Goal: Task Accomplishment & Management: Use online tool/utility

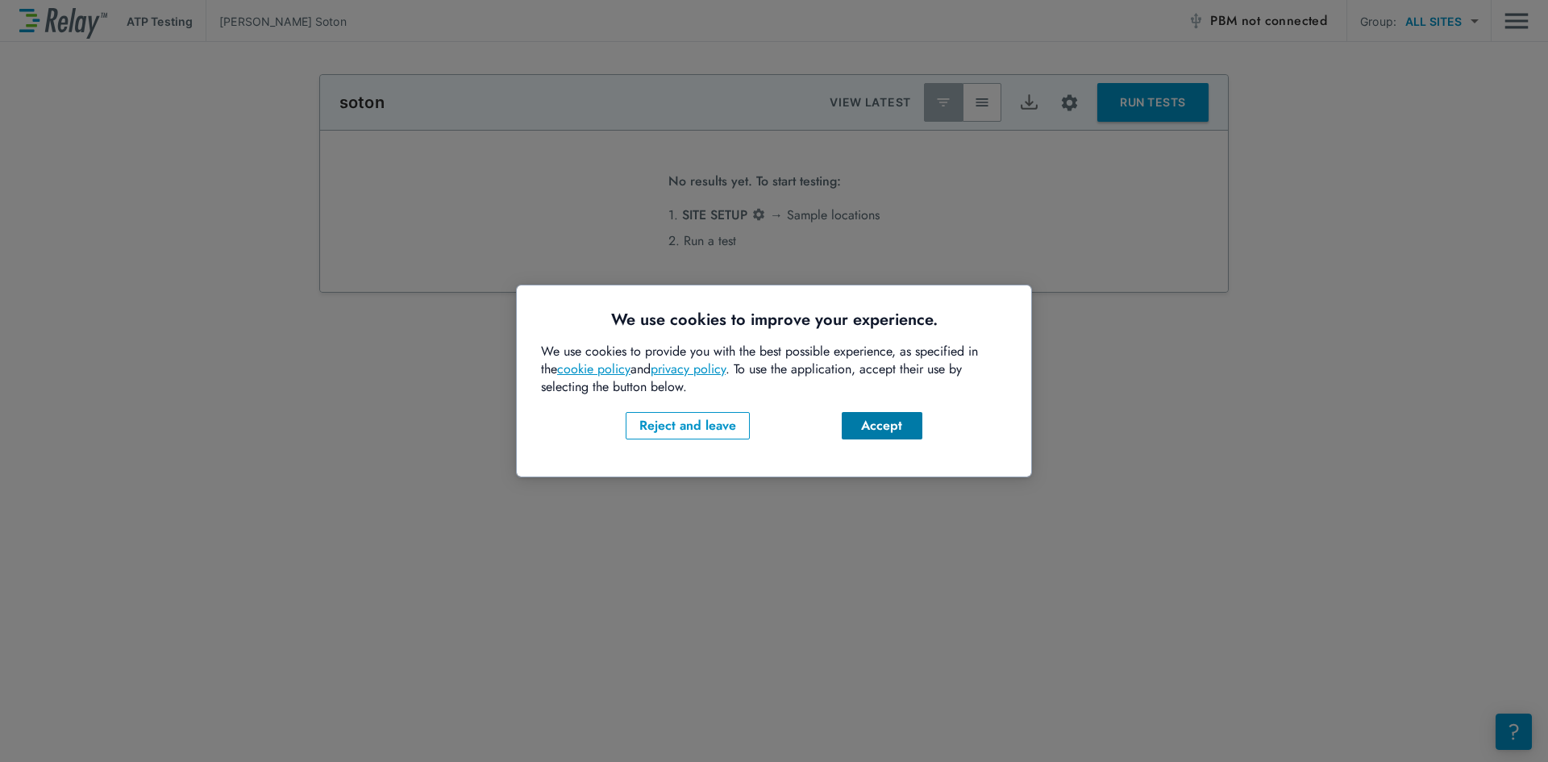
click at [874, 430] on div "Accept" at bounding box center [881, 425] width 55 height 19
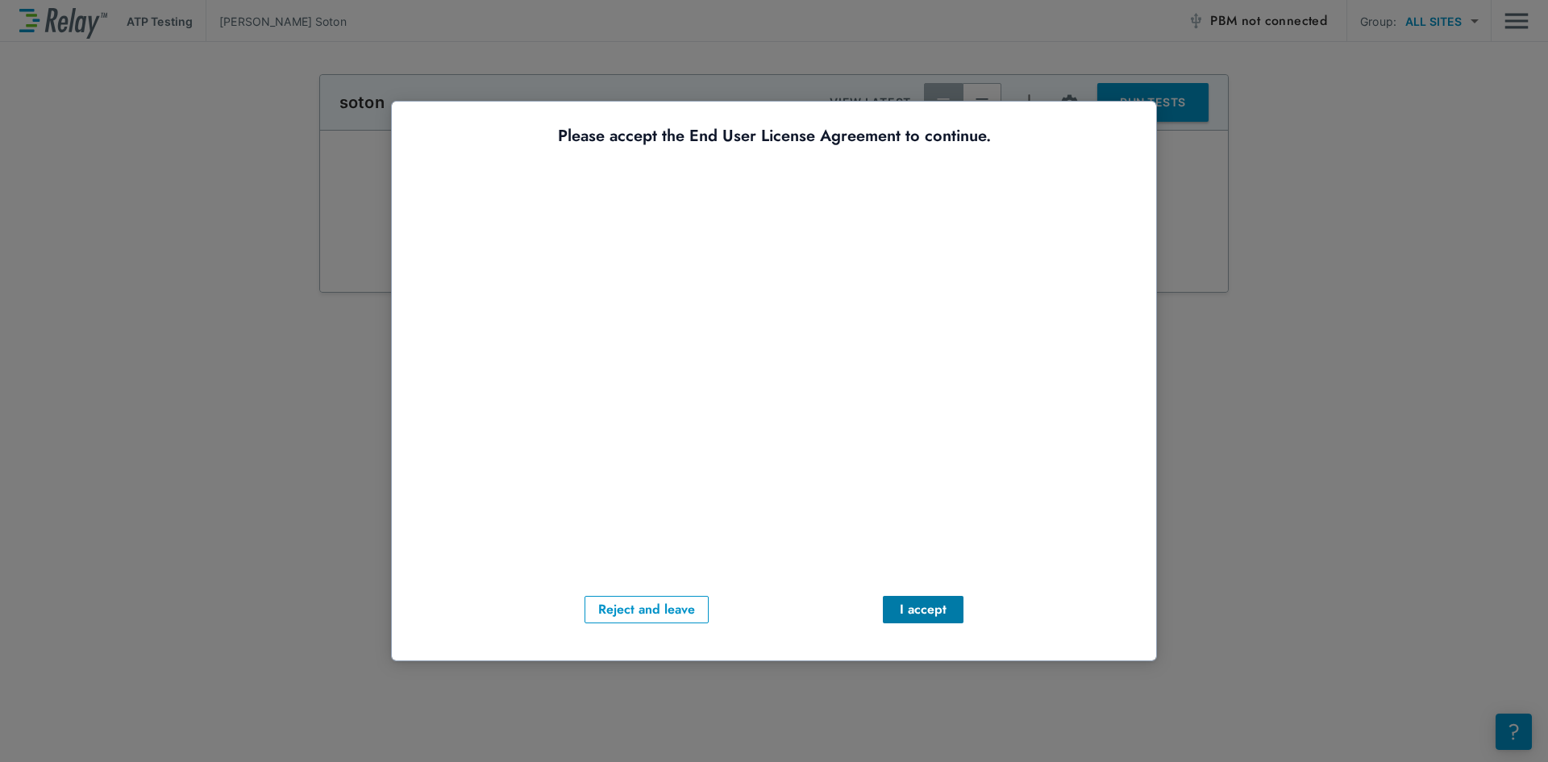
click at [933, 621] on button "I accept" at bounding box center [923, 609] width 81 height 27
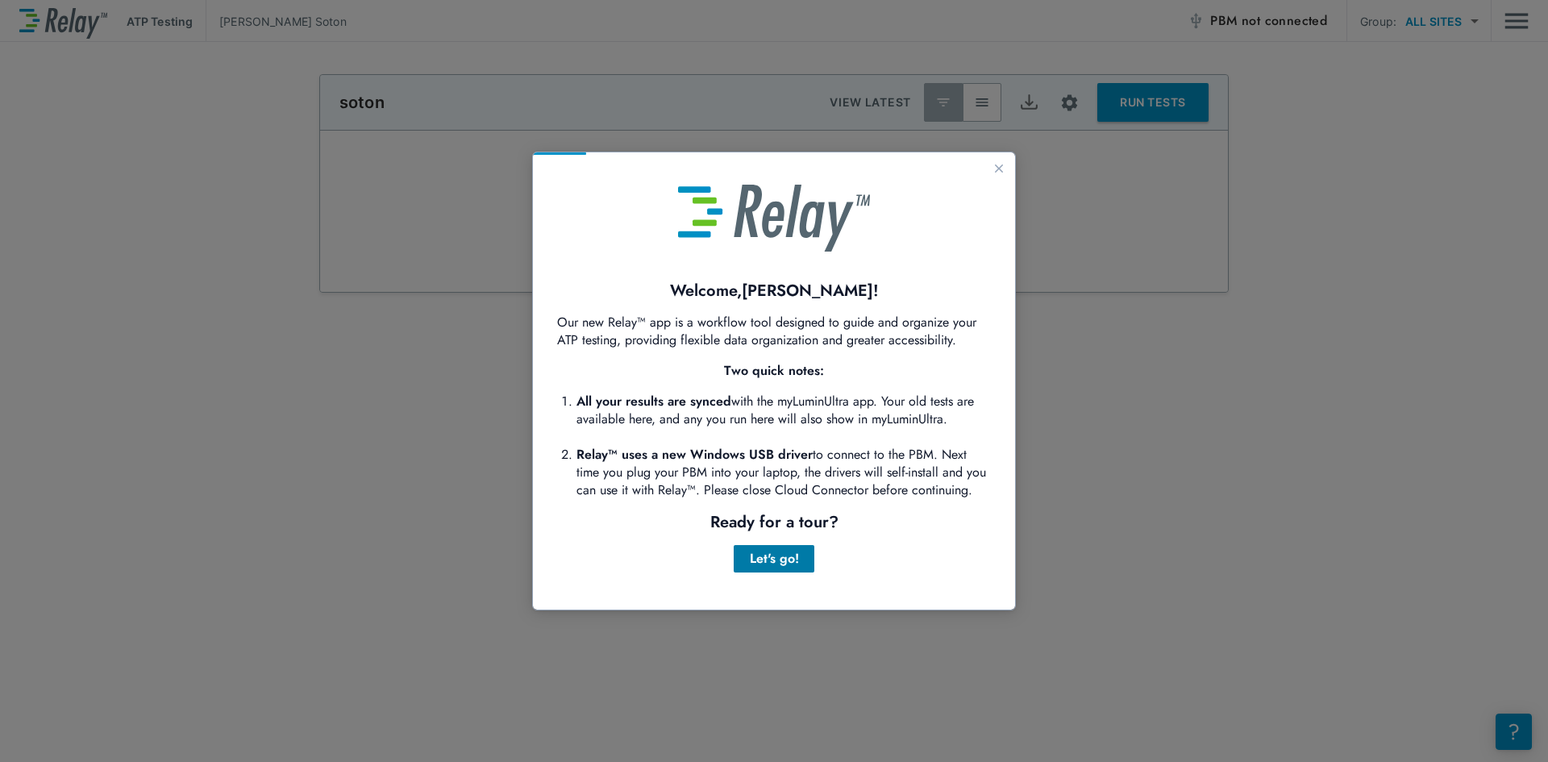
click at [773, 565] on div "Let's go!" at bounding box center [773, 558] width 55 height 19
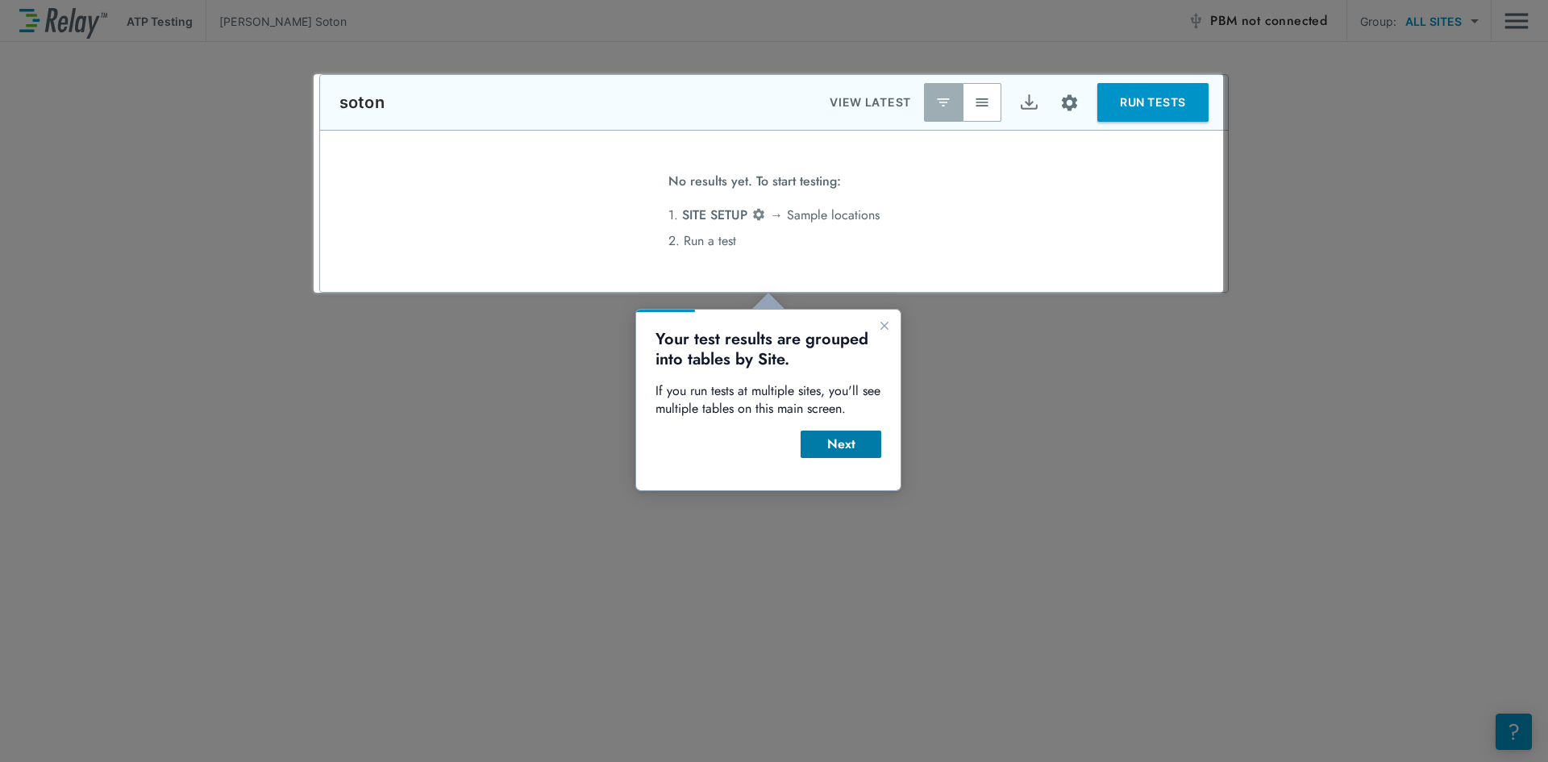
click at [841, 446] on div "Next" at bounding box center [840, 443] width 55 height 19
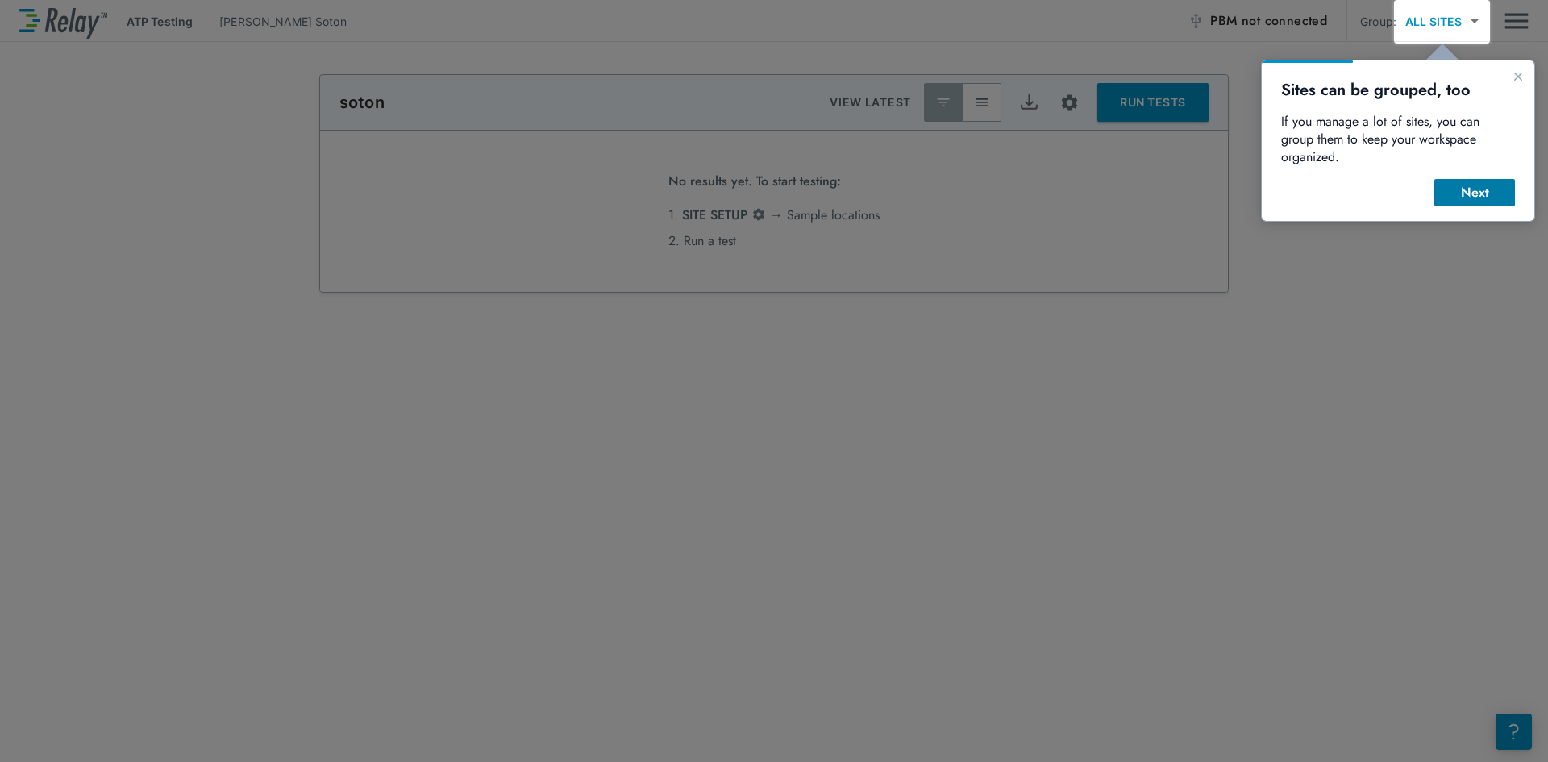
click at [1484, 183] on div "Next" at bounding box center [1474, 192] width 55 height 19
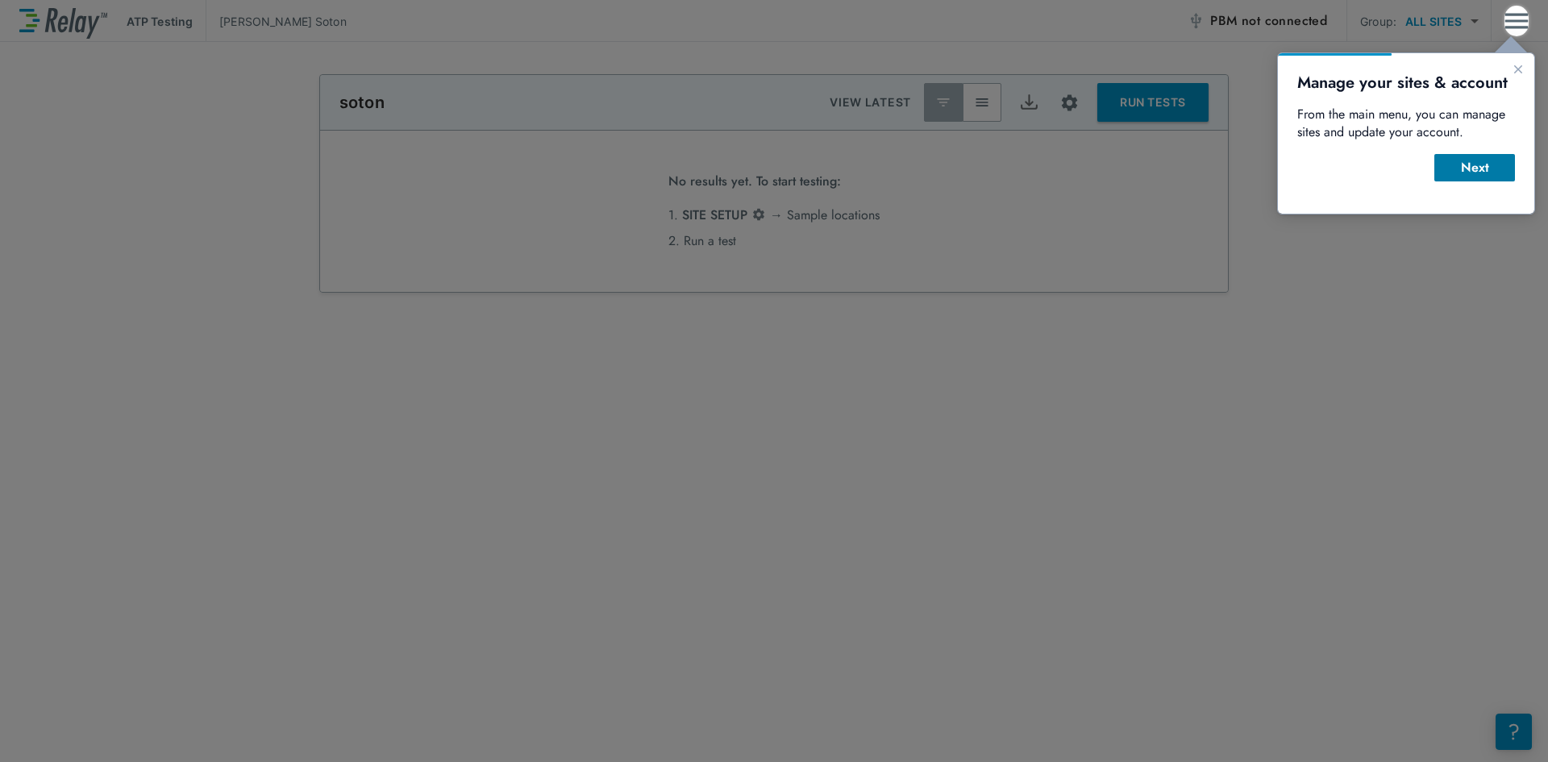
click at [1483, 171] on div "Next" at bounding box center [1474, 167] width 55 height 19
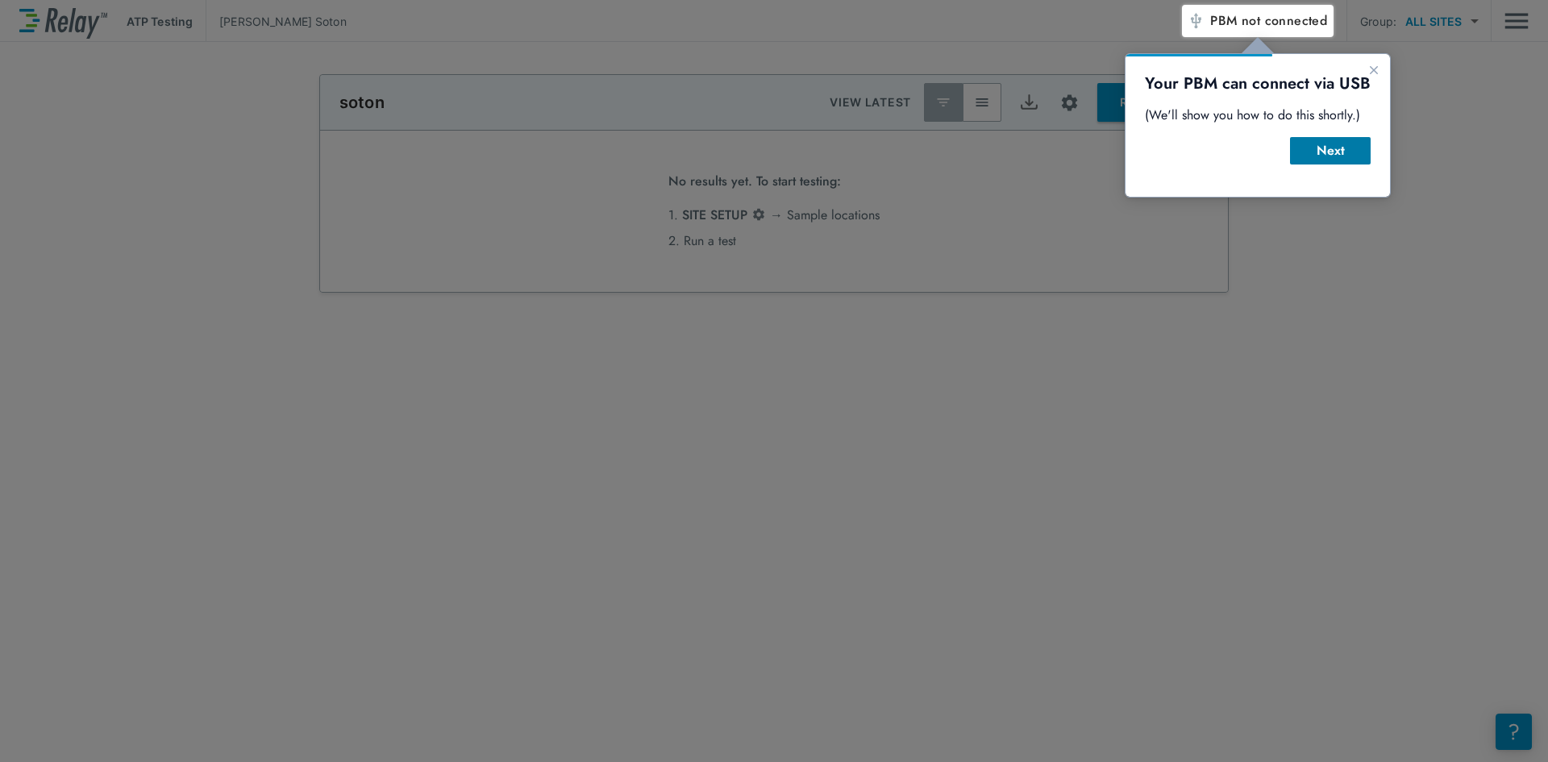
click at [1330, 154] on div "Next" at bounding box center [1330, 150] width 55 height 19
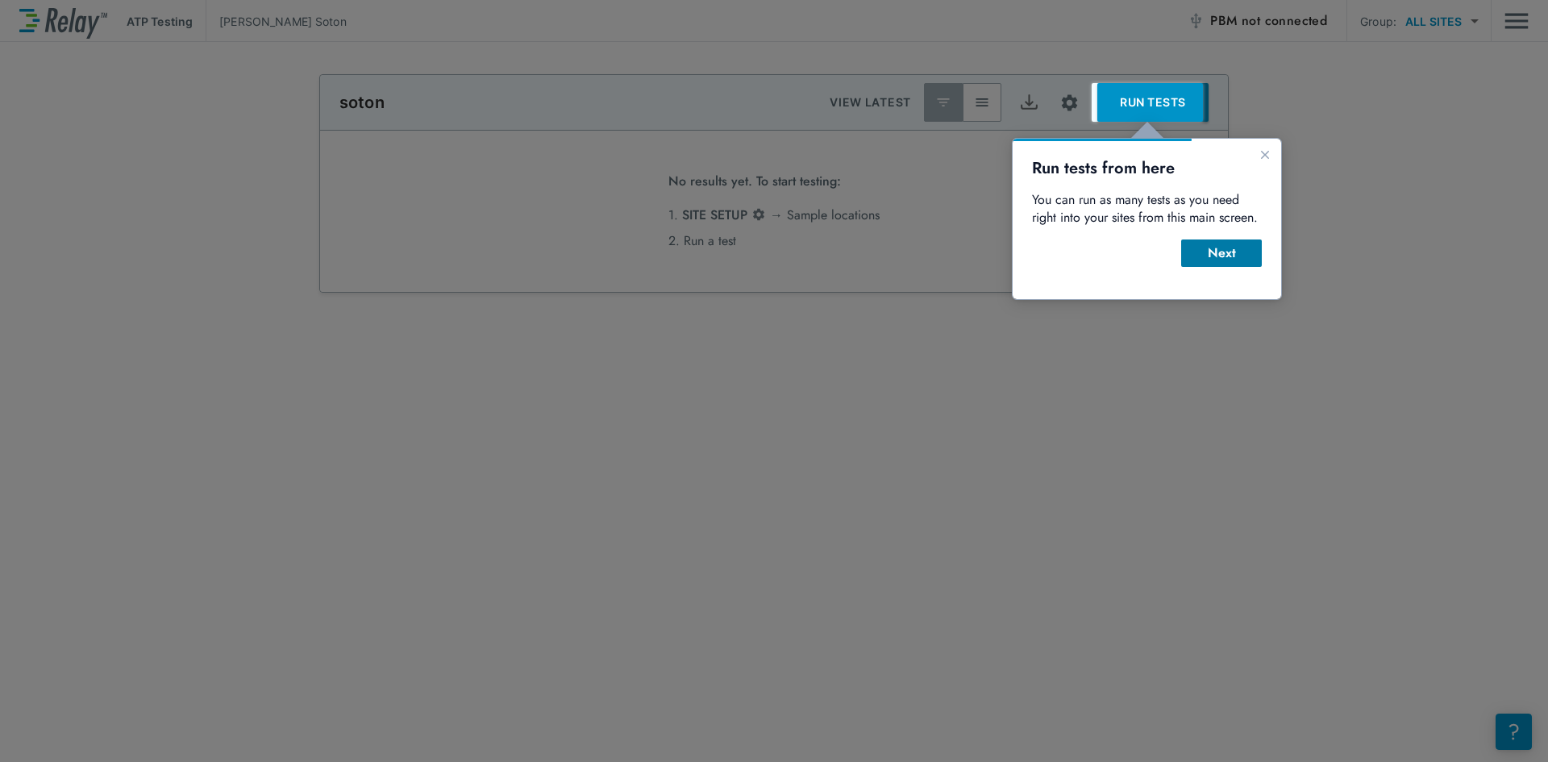
click at [1218, 242] on button "Next" at bounding box center [1221, 252] width 81 height 27
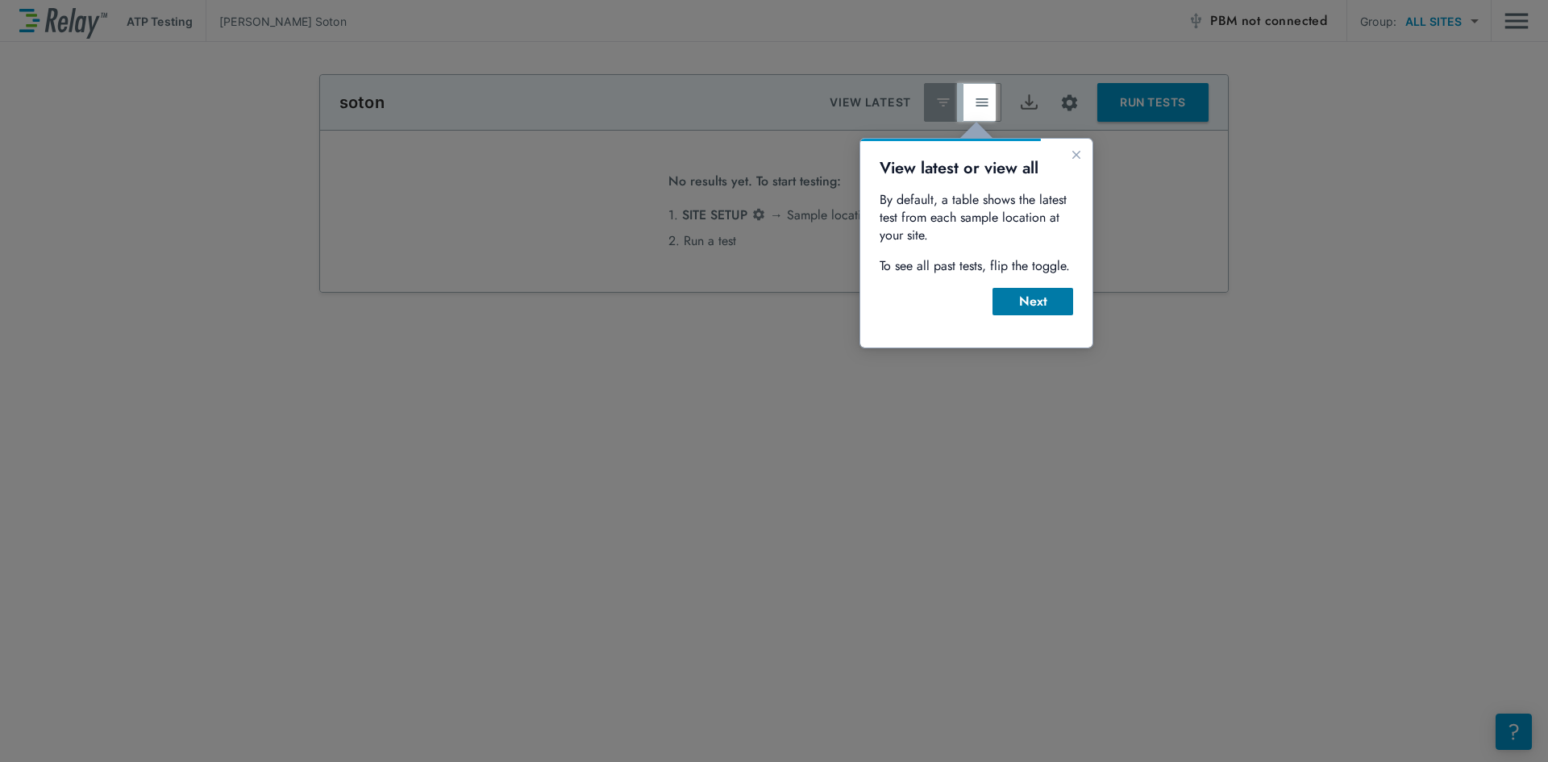
click at [1033, 300] on div "Next" at bounding box center [1032, 301] width 55 height 19
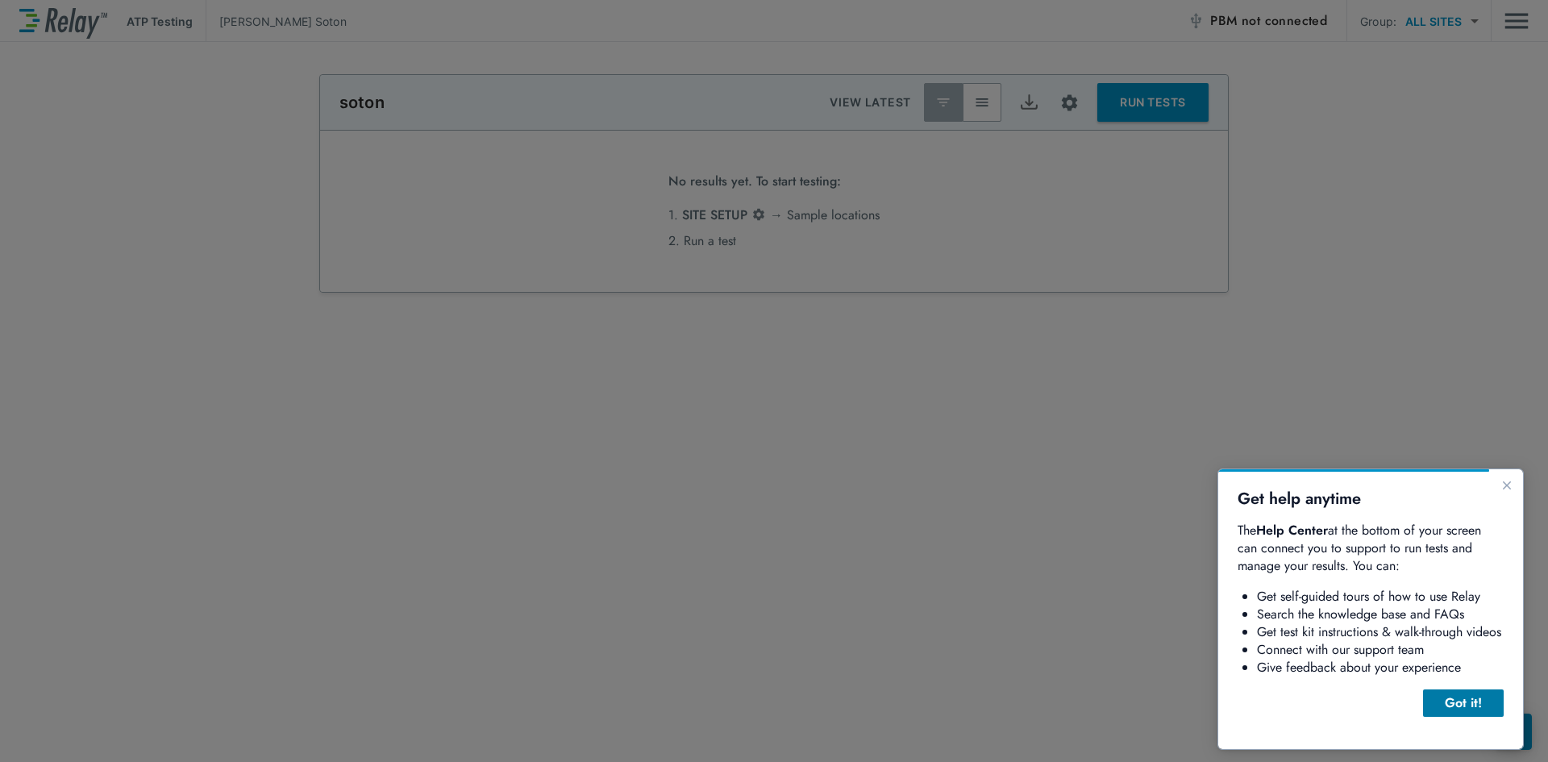
click at [1431, 691] on button "Got it!" at bounding box center [1463, 702] width 81 height 27
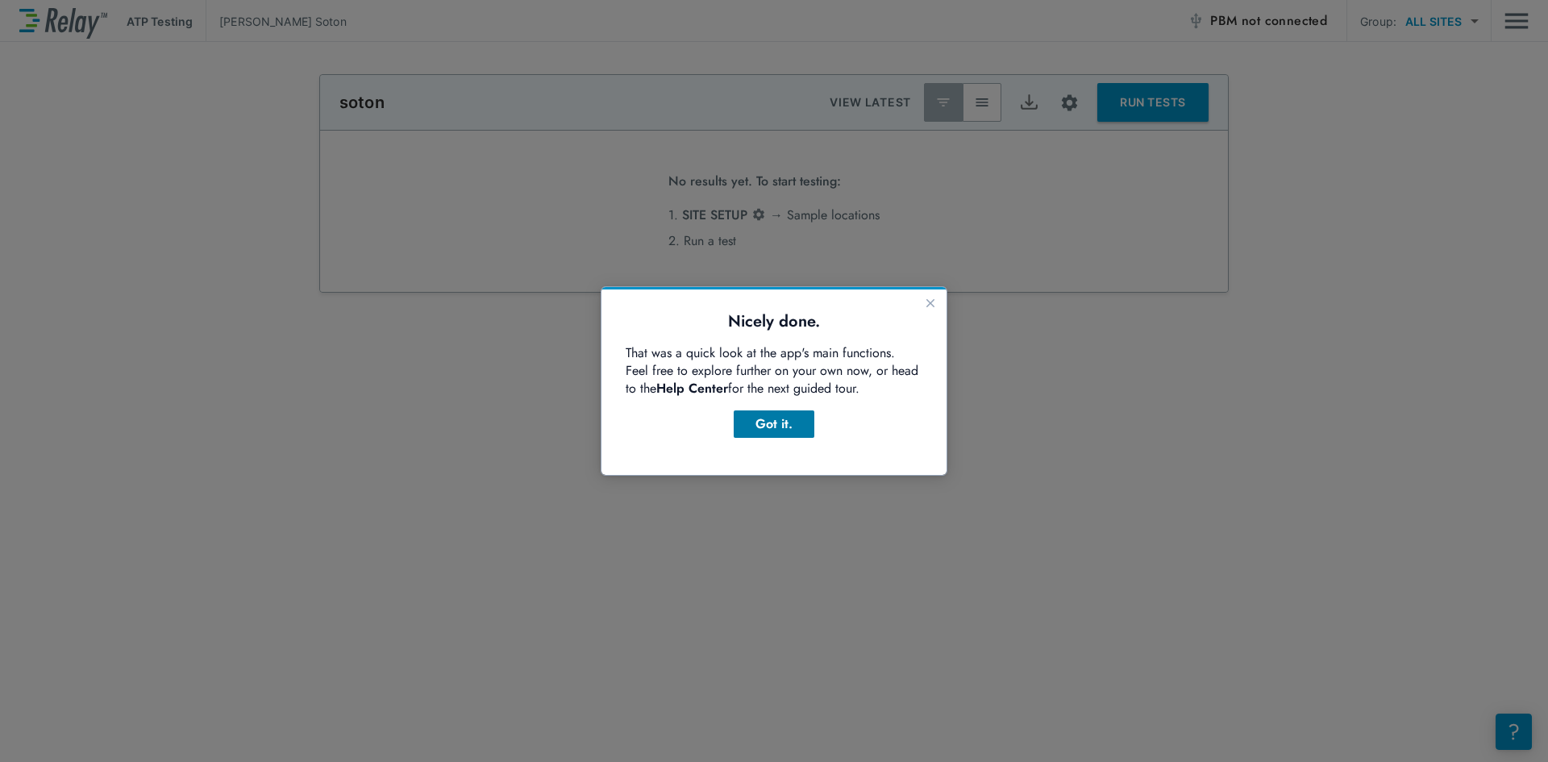
click at [772, 427] on div "Got it." at bounding box center [773, 423] width 55 height 19
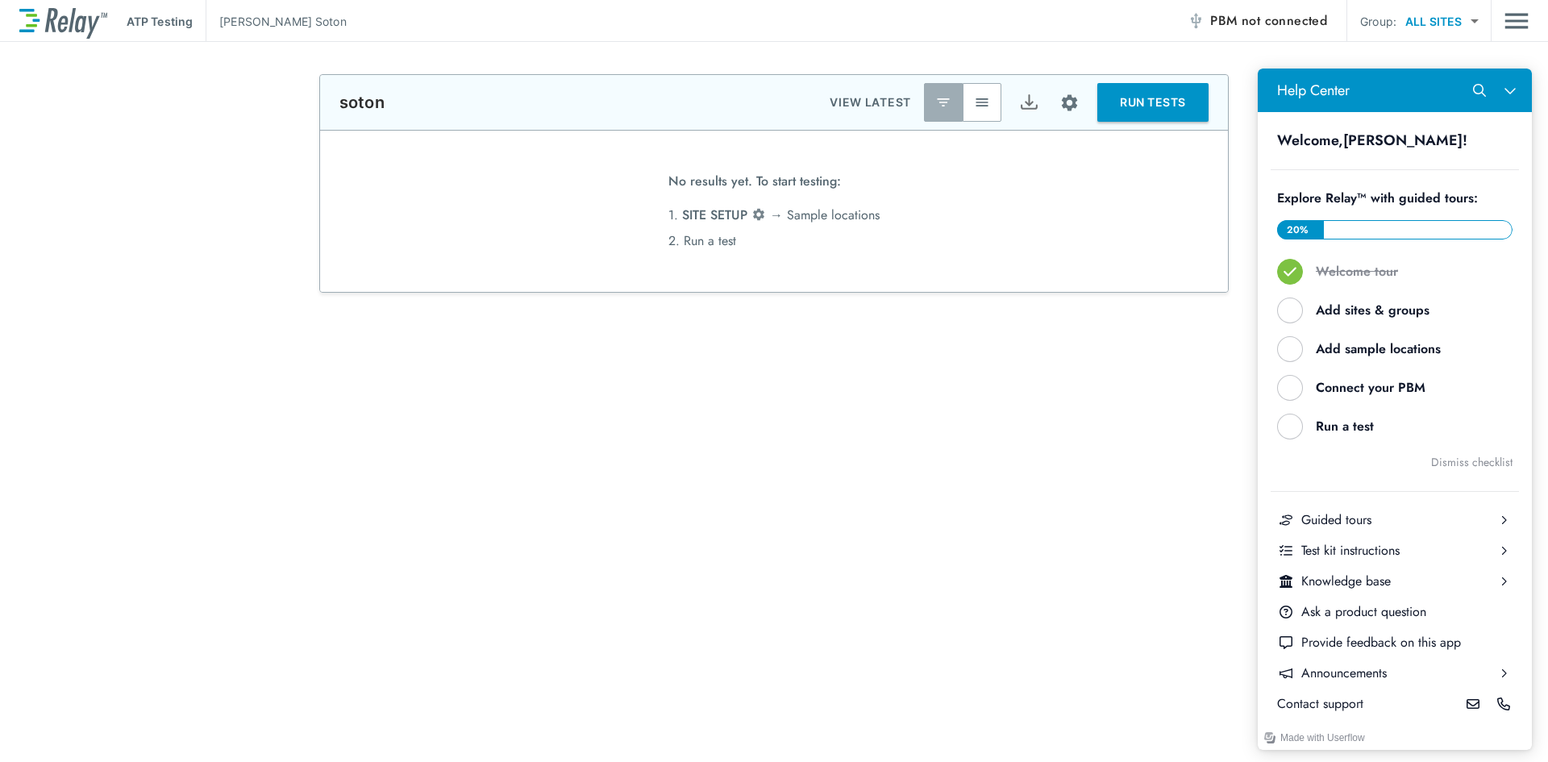
click at [751, 214] on img at bounding box center [758, 214] width 15 height 15
click at [834, 224] on li "1. SITE SETUP → Sample locations" at bounding box center [773, 215] width 211 height 26
click at [834, 222] on li "1. SITE SETUP → Sample locations" at bounding box center [773, 215] width 211 height 26
click at [725, 220] on span "SITE SETUP" at bounding box center [714, 215] width 65 height 19
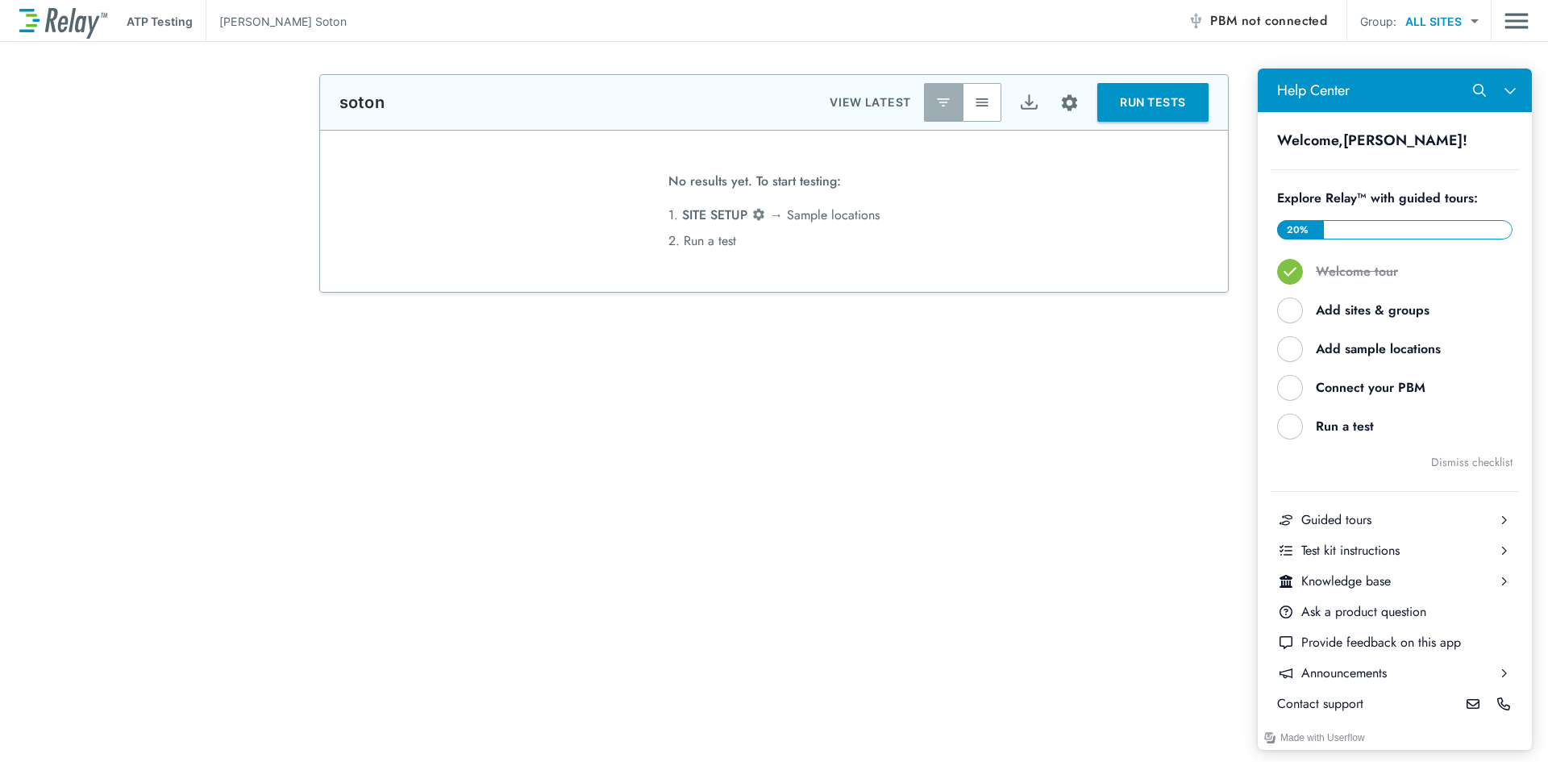
click at [690, 242] on li "2. Run a test" at bounding box center [773, 241] width 211 height 26
click at [1144, 99] on button "RUN TESTS" at bounding box center [1152, 102] width 111 height 39
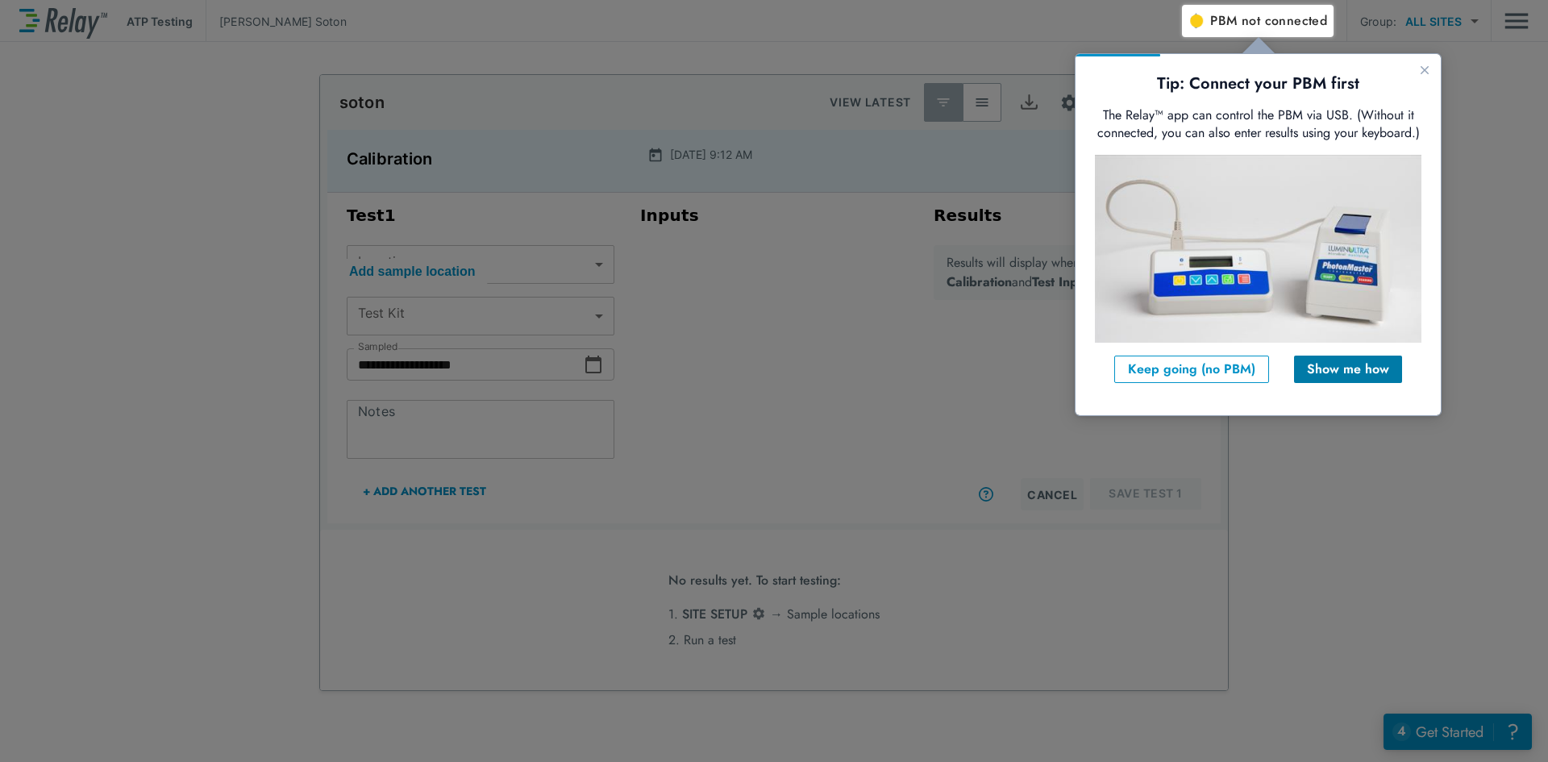
click at [1363, 371] on div "Show me how" at bounding box center [1348, 369] width 82 height 19
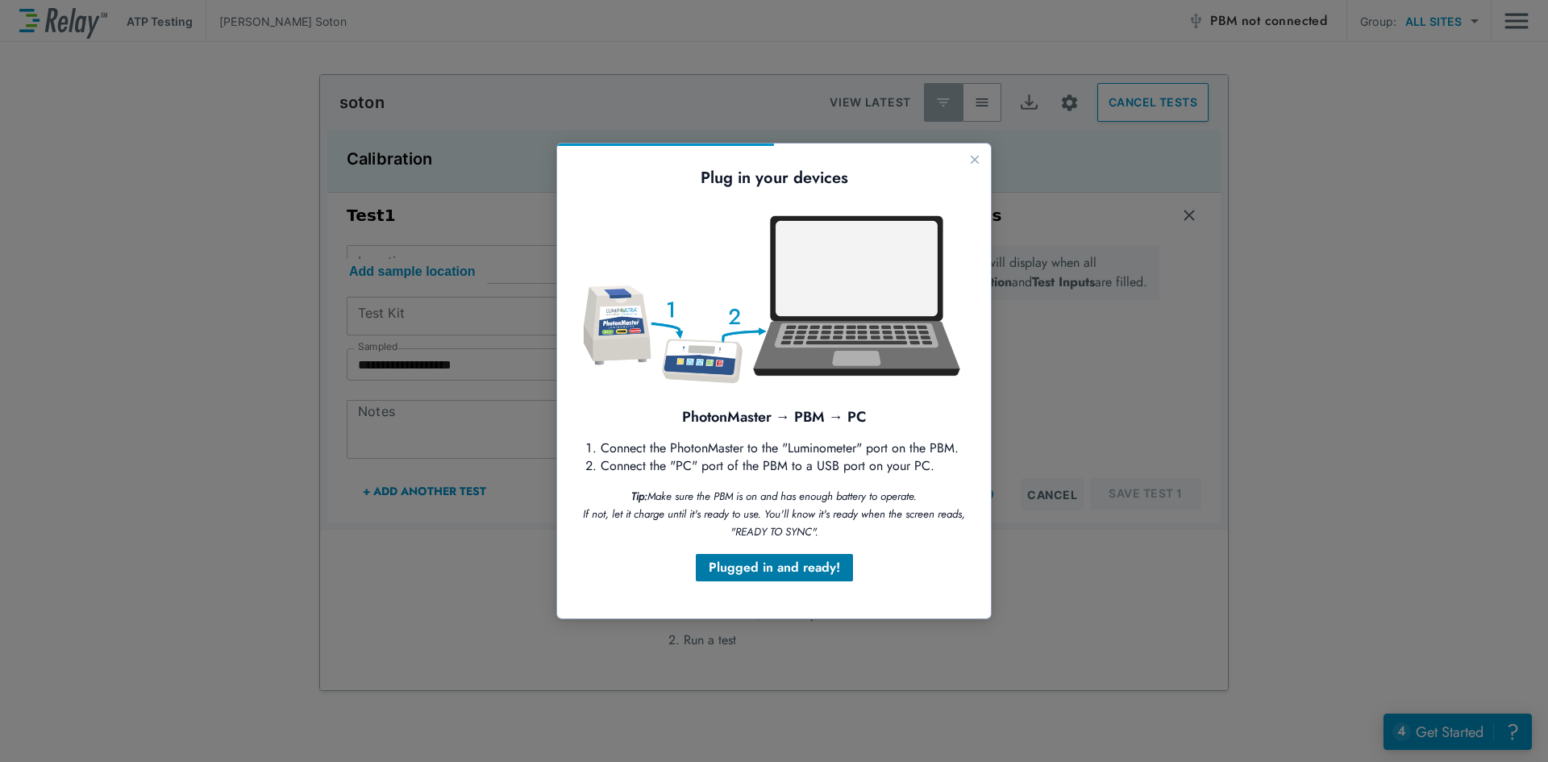
click at [802, 564] on div "Plugged in and ready!" at bounding box center [774, 567] width 131 height 19
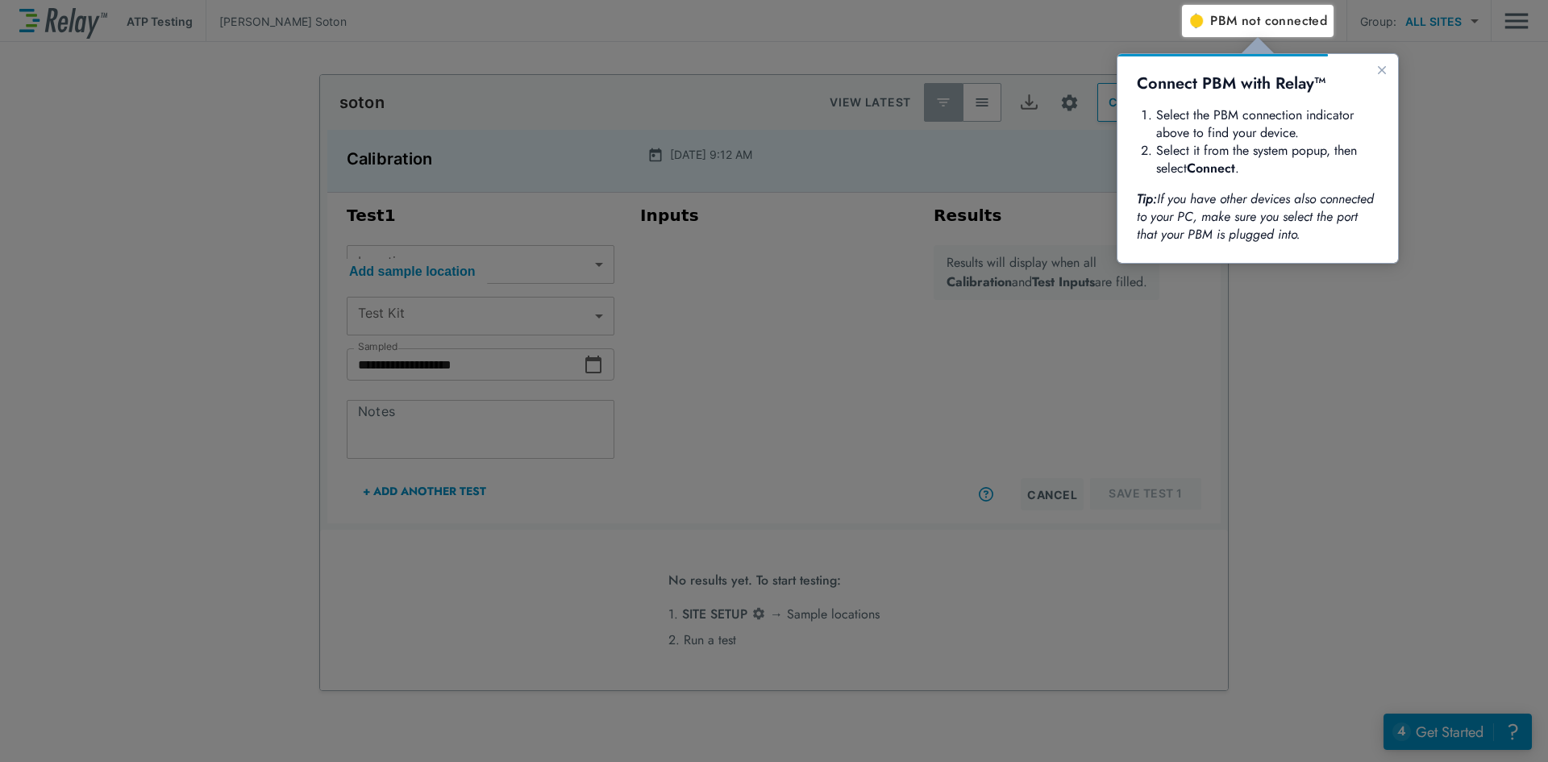
click at [1335, 470] on div at bounding box center [1365, 399] width 366 height 725
click at [712, 305] on div at bounding box center [591, 383] width 1182 height 757
click at [1378, 73] on icon "Close guide" at bounding box center [1382, 70] width 8 height 8
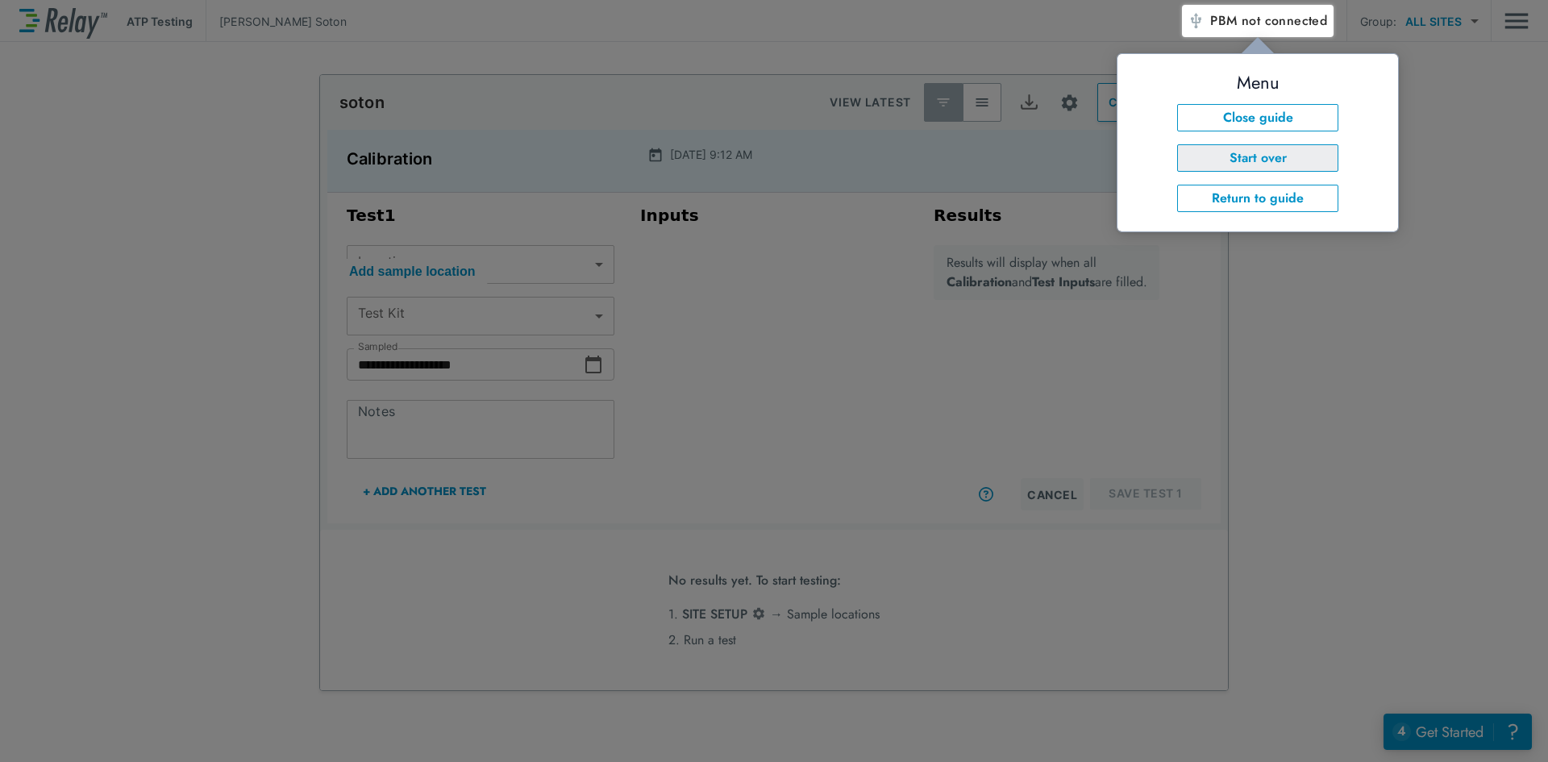
click at [1282, 152] on button "Start over" at bounding box center [1257, 157] width 161 height 27
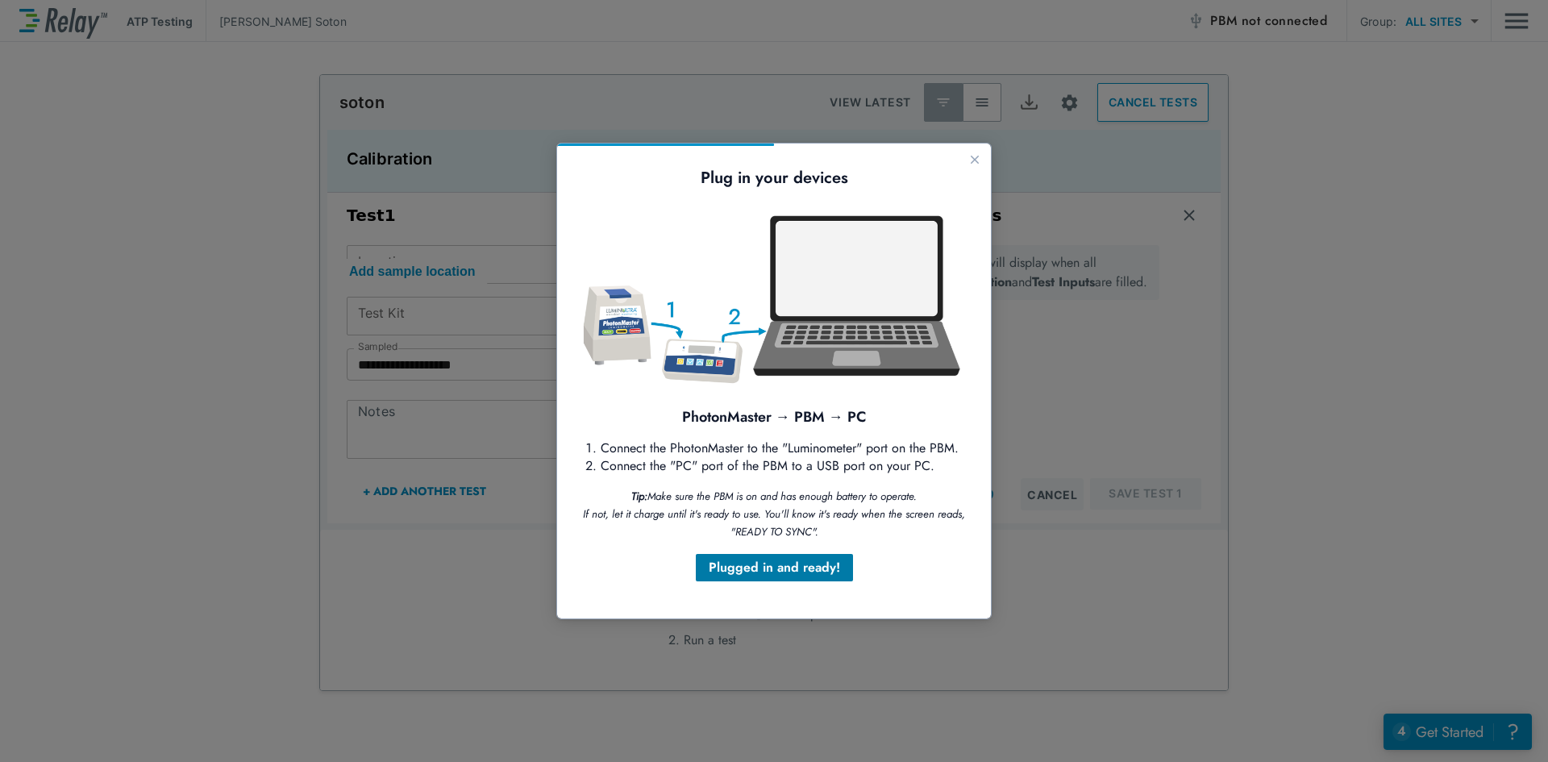
click at [795, 567] on div "Plugged in and ready!" at bounding box center [774, 567] width 131 height 19
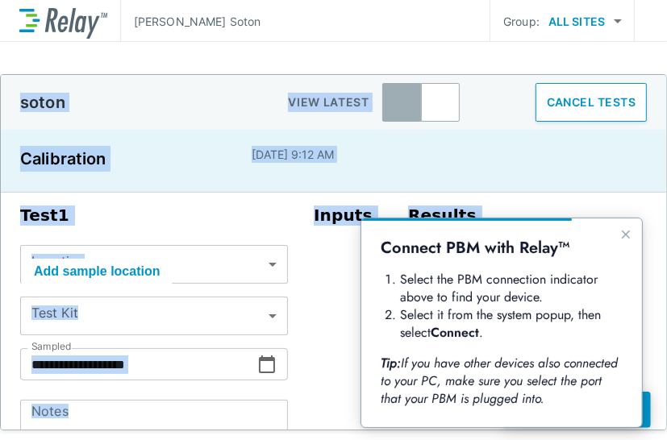
drag, startPoint x: 453, startPoint y: 439, endPoint x: 451, endPoint y: 496, distance: 56.5
click at [451, 440] on html "**********" at bounding box center [333, 220] width 667 height 440
click at [339, 369] on div "Inputs" at bounding box center [348, 358] width 94 height 318
drag, startPoint x: 378, startPoint y: 437, endPoint x: 377, endPoint y: 455, distance: 17.8
click at [377, 440] on html "**********" at bounding box center [333, 220] width 667 height 440
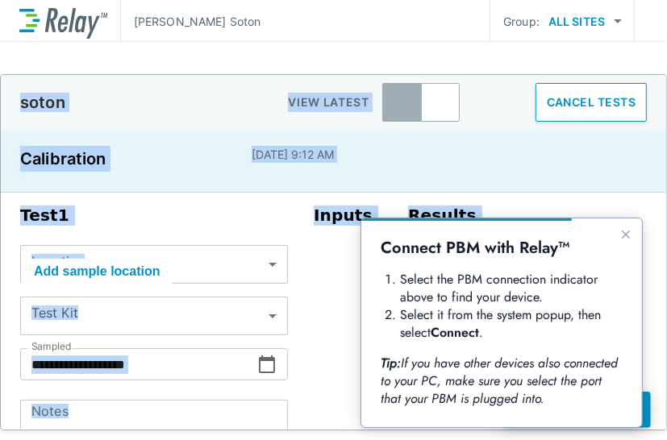
click at [327, 410] on div "Inputs" at bounding box center [348, 358] width 94 height 318
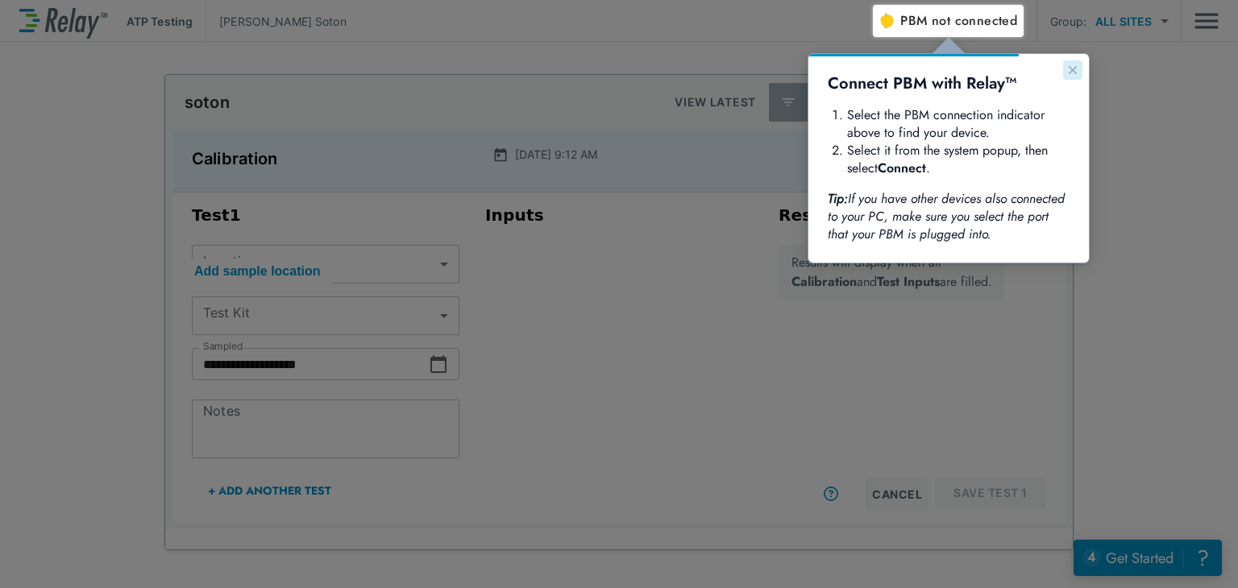
click at [1072, 69] on icon "Close guide" at bounding box center [1073, 70] width 8 height 8
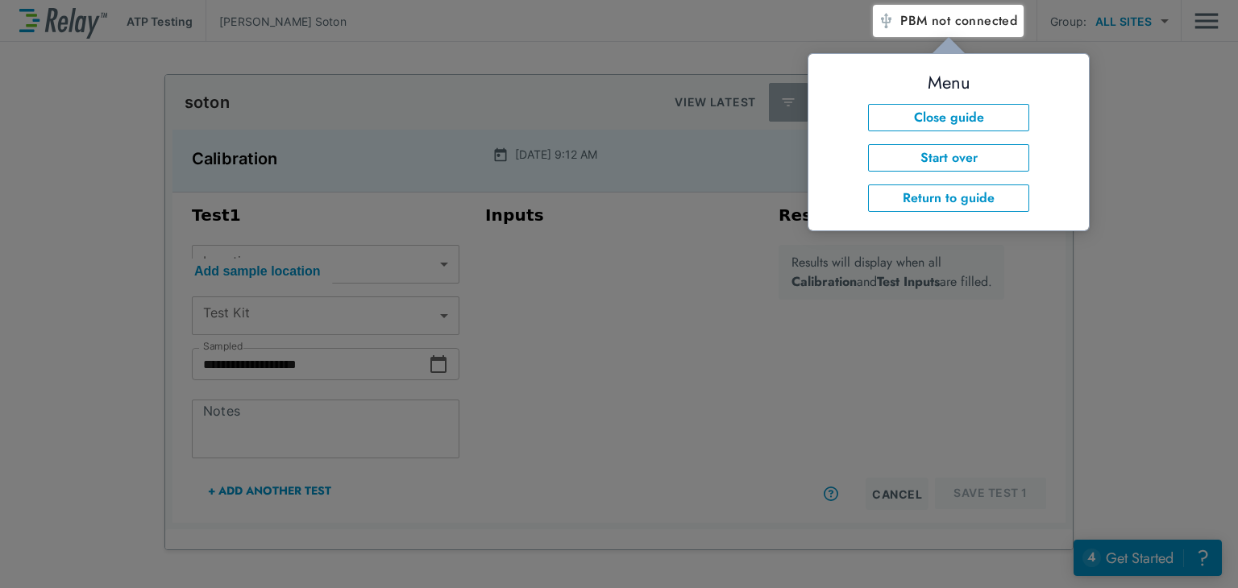
click at [1142, 187] on div at bounding box center [1055, 312] width 365 height 551
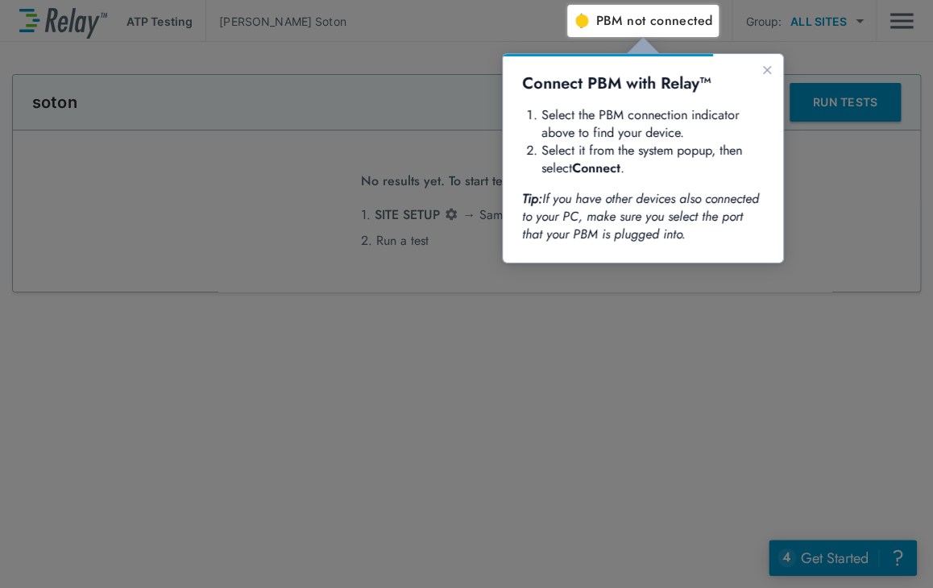
type input "*****"
click at [772, 67] on icon "Close guide" at bounding box center [767, 70] width 13 height 13
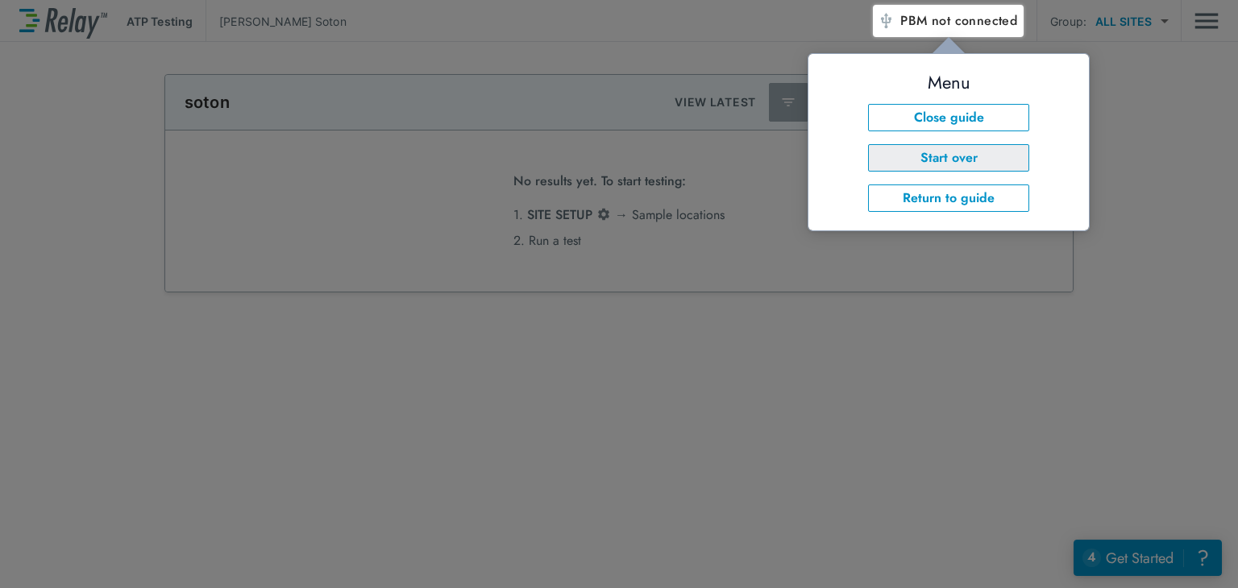
click at [933, 155] on button "Start over" at bounding box center [948, 157] width 161 height 27
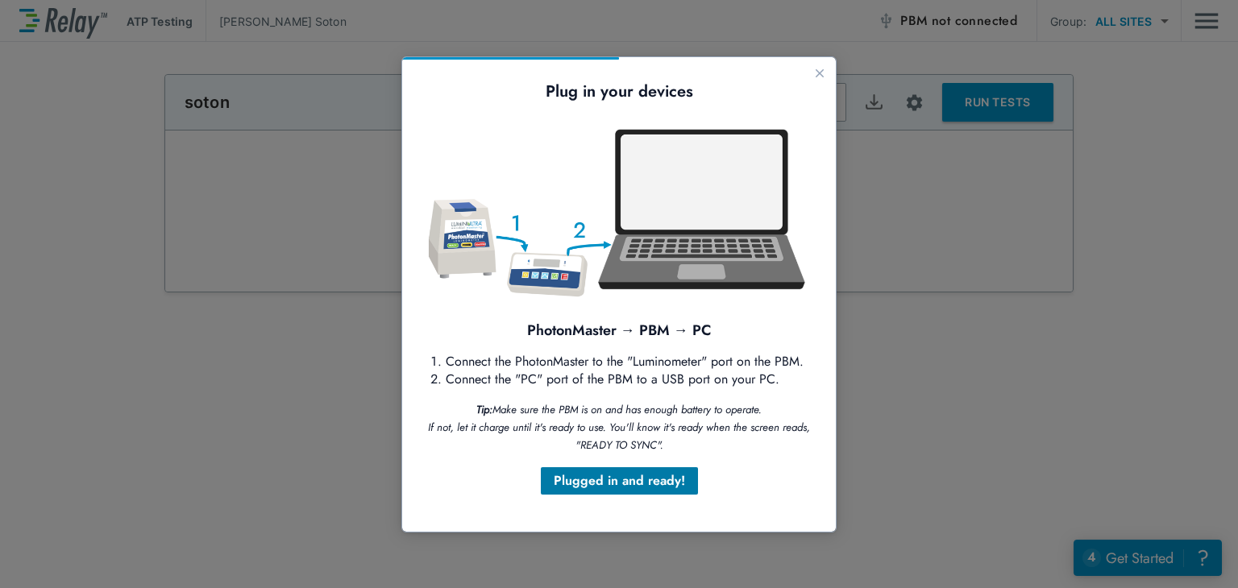
click at [623, 478] on div "Plugged in and ready!" at bounding box center [619, 481] width 131 height 19
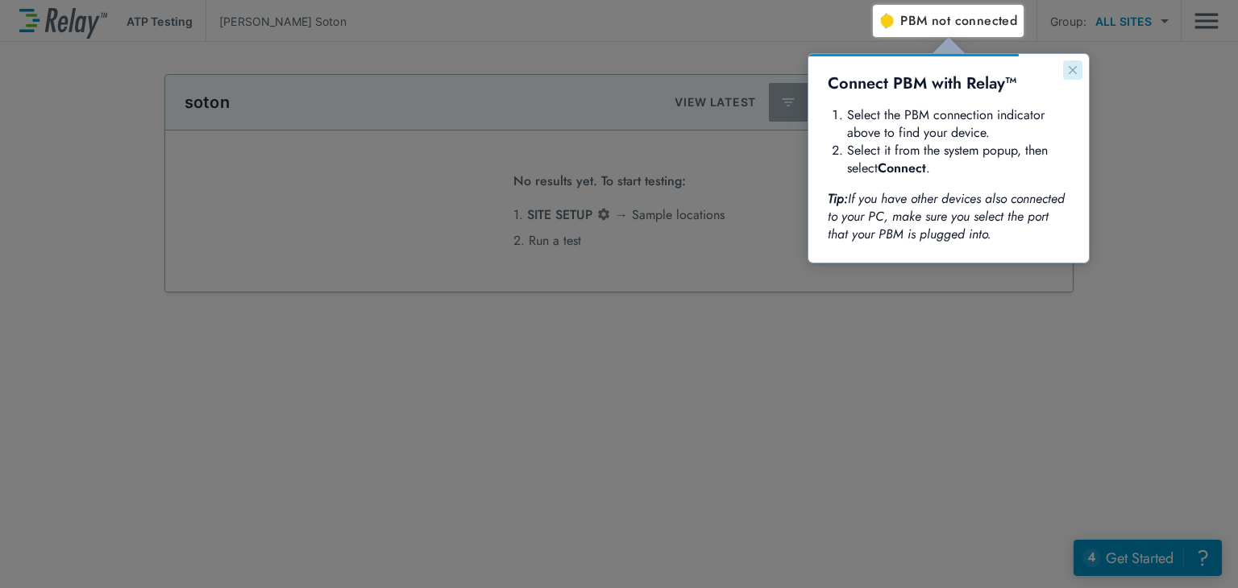
click at [933, 66] on icon "Close guide" at bounding box center [1072, 70] width 13 height 13
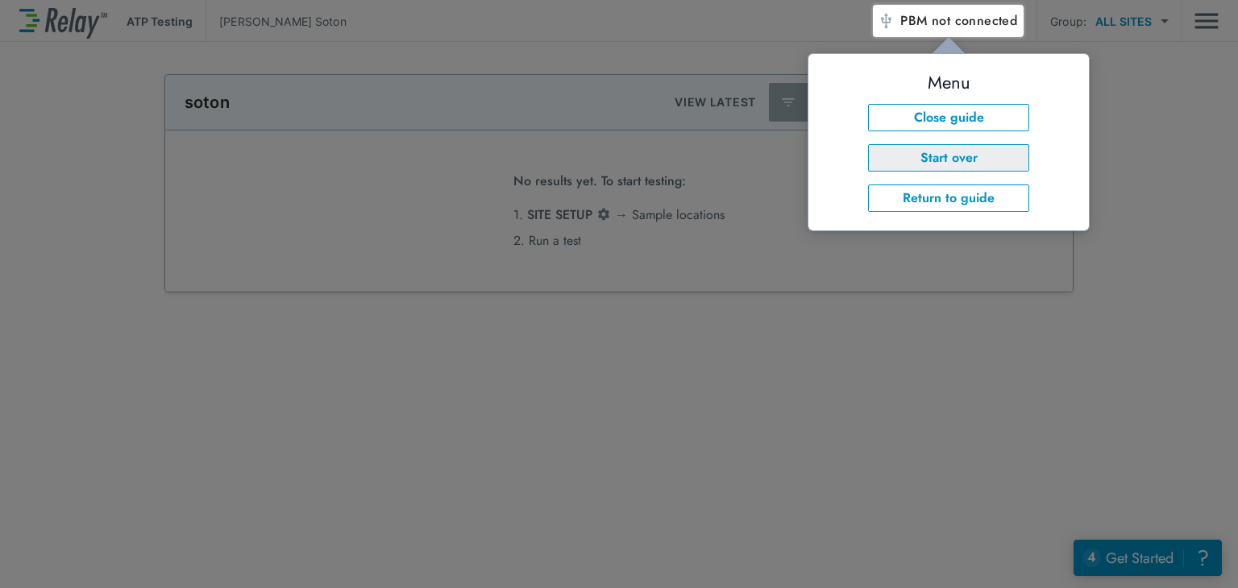
click at [933, 155] on button "Start over" at bounding box center [948, 157] width 161 height 27
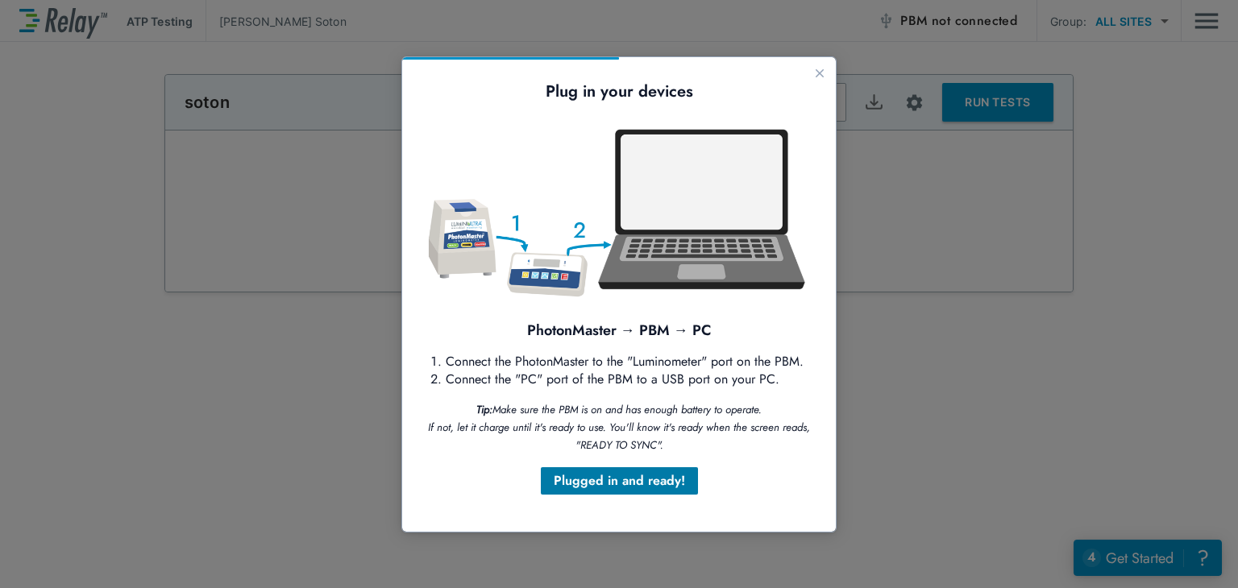
click at [642, 484] on div "Plugged in and ready!" at bounding box center [619, 481] width 131 height 19
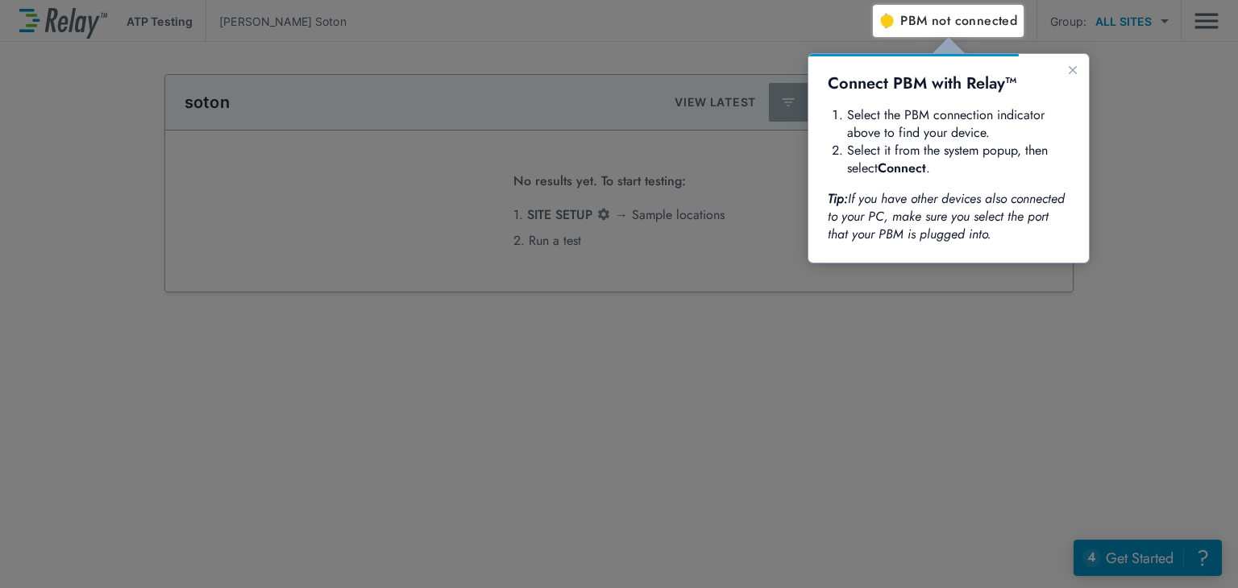
click at [925, 130] on li "Select the PBM connection indicator above to find your device." at bounding box center [958, 123] width 222 height 35
click at [924, 201] on icon "If you have other devices also connected to your PC, make sure you select the p…" at bounding box center [948, 216] width 241 height 54
click at [933, 69] on icon "Close guide" at bounding box center [1073, 70] width 8 height 8
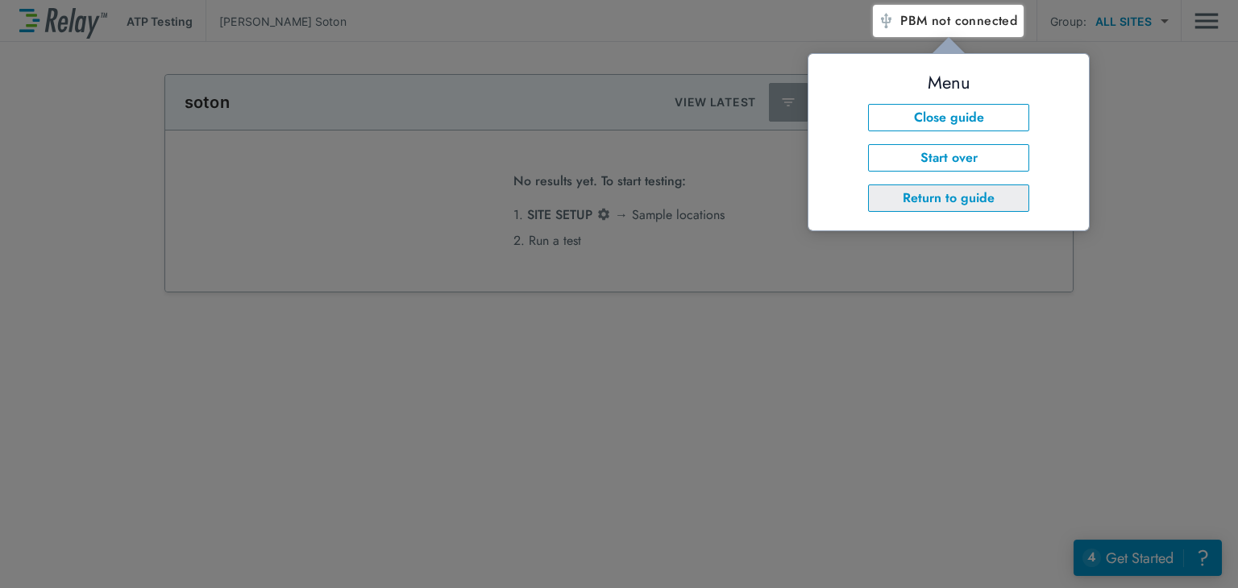
click at [933, 204] on button "Return to guide" at bounding box center [948, 198] width 161 height 27
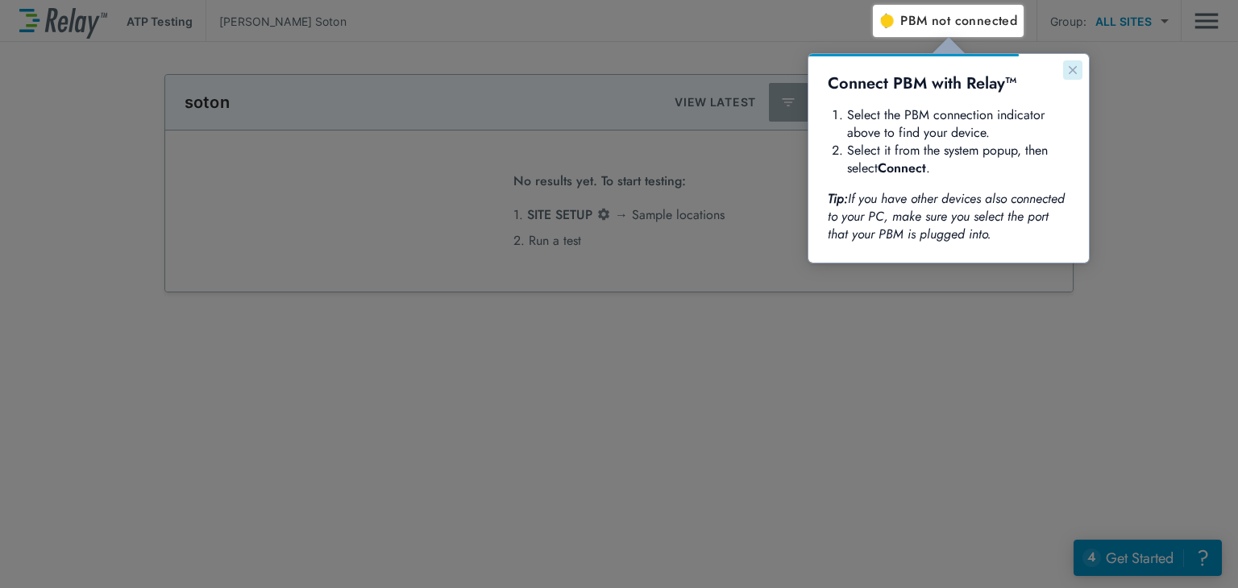
click at [933, 72] on icon "Close guide" at bounding box center [1073, 70] width 8 height 8
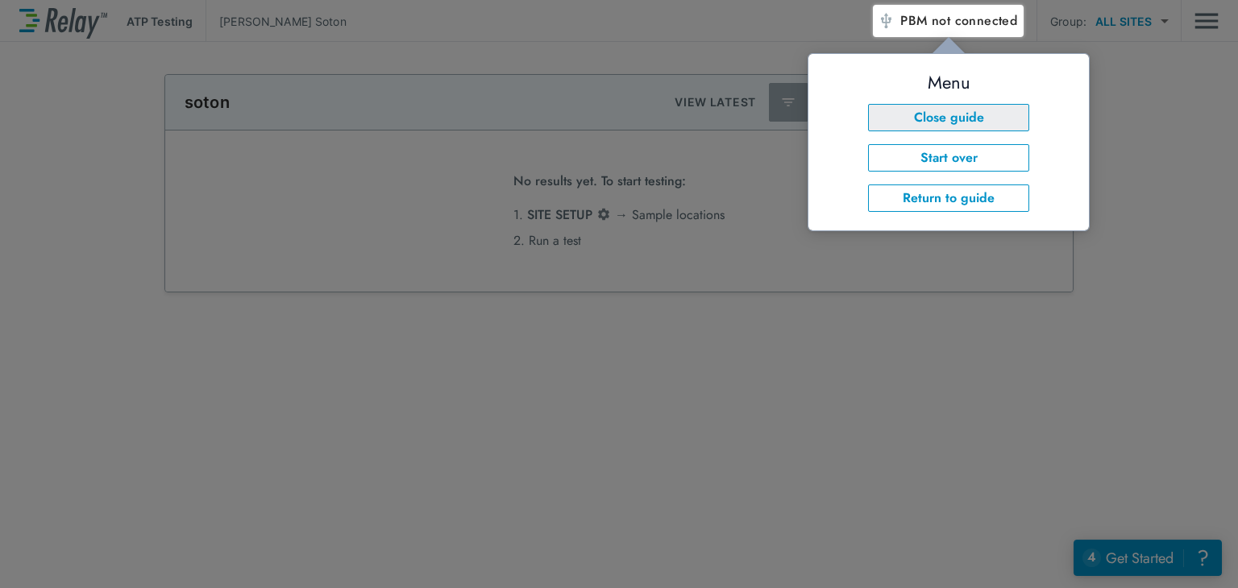
click at [933, 110] on button "Close guide" at bounding box center [948, 117] width 161 height 27
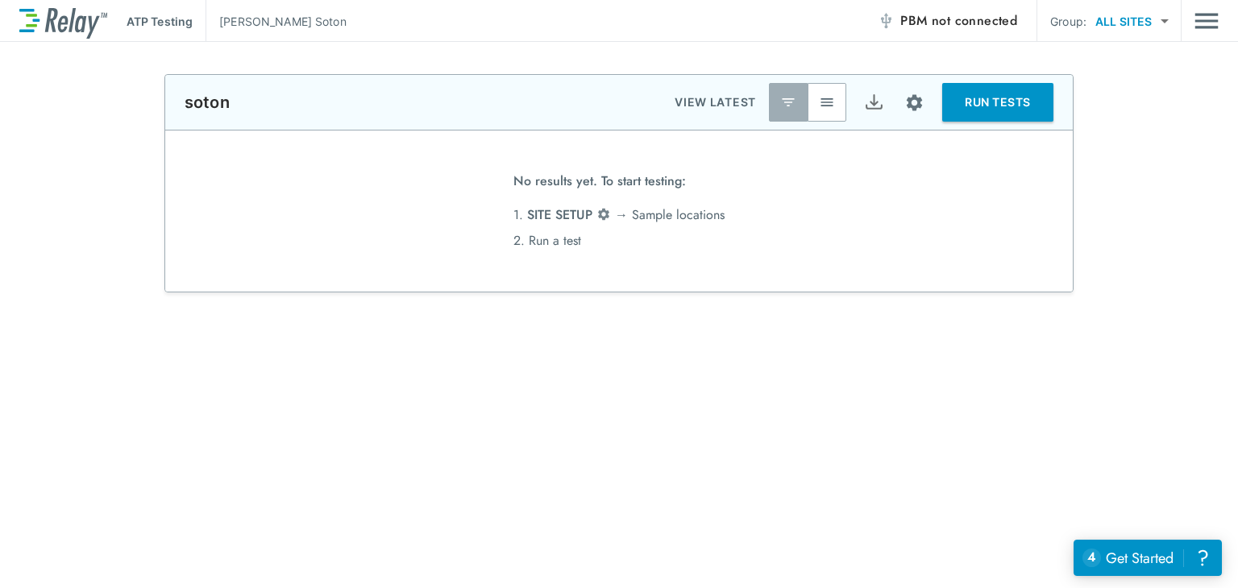
click at [910, 302] on div "**********" at bounding box center [619, 477] width 1238 height 807
click at [908, 100] on img "Site setup" at bounding box center [914, 103] width 20 height 20
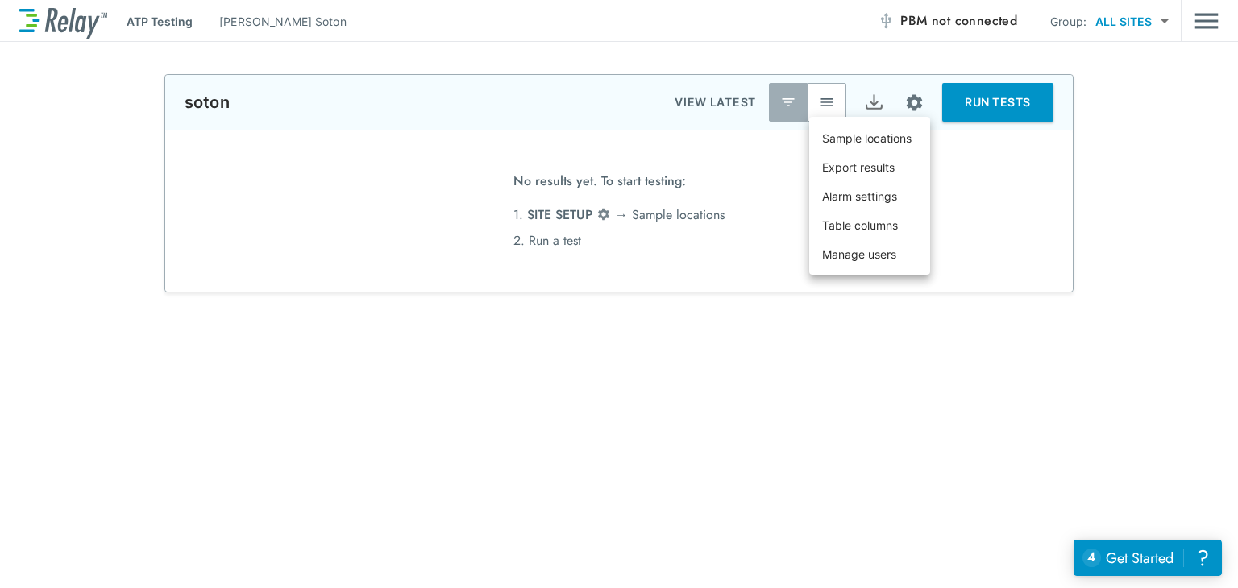
click at [933, 208] on div at bounding box center [619, 294] width 1238 height 588
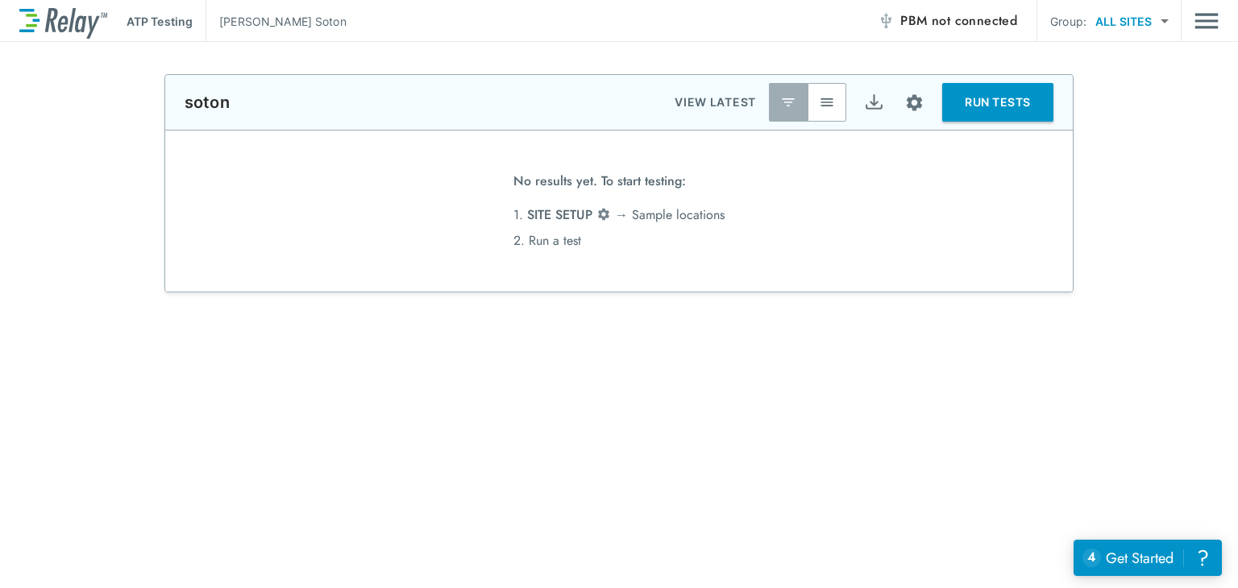
click at [933, 148] on div "**********" at bounding box center [619, 183] width 1238 height 218
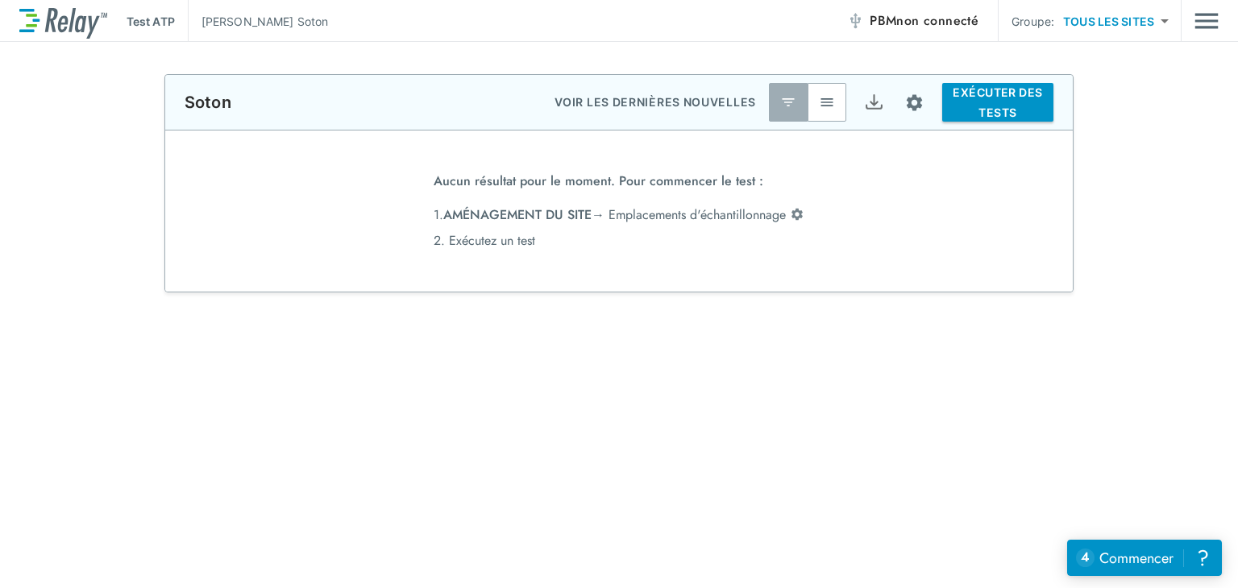
click at [933, 177] on div "**********" at bounding box center [619, 183] width 1238 height 218
click at [931, 19] on font "non connecté" at bounding box center [937, 20] width 82 height 19
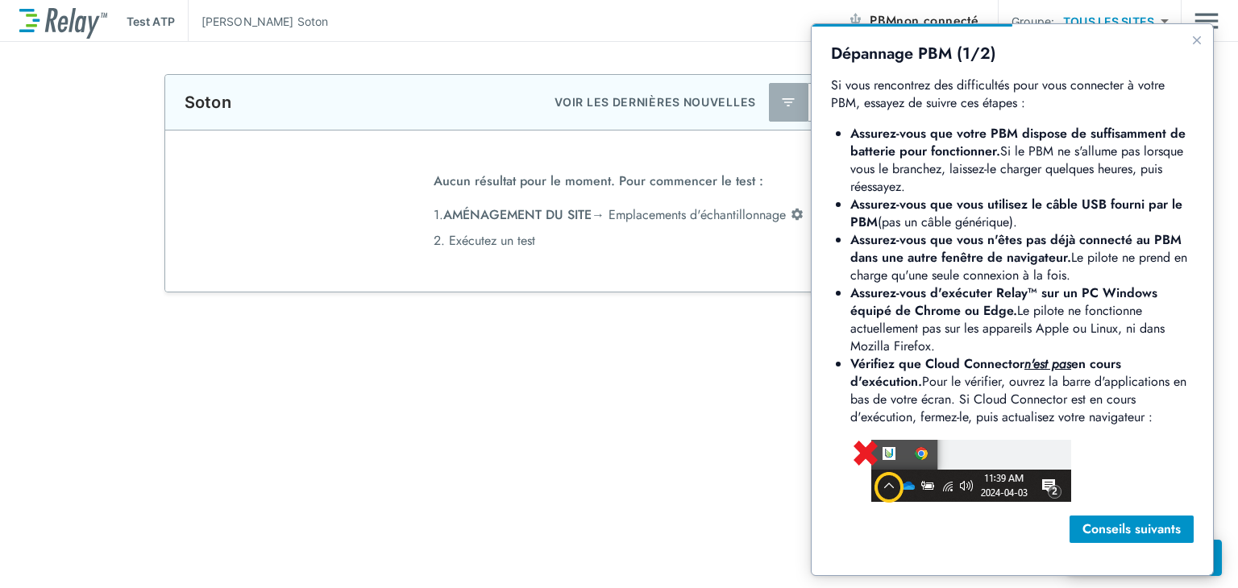
click at [819, 504] on div "Dépannage PBM (1/2) Si vous rencontrez des difficultés pour vous connecter à vo…" at bounding box center [1012, 299] width 401 height 551
click at [876, 511] on div "Dépannage PBM (1/2) Si vous rencontrez des difficultés pour vous connecter à vo…" at bounding box center [1012, 294] width 363 height 500
click at [933, 314] on font "Assurez-vous d'exécuter Relay™ sur un PC Windows équipé de Chrome ou Edge." at bounding box center [1005, 302] width 311 height 36
click at [933, 40] on icon "Fermer le guide" at bounding box center [1197, 40] width 13 height 13
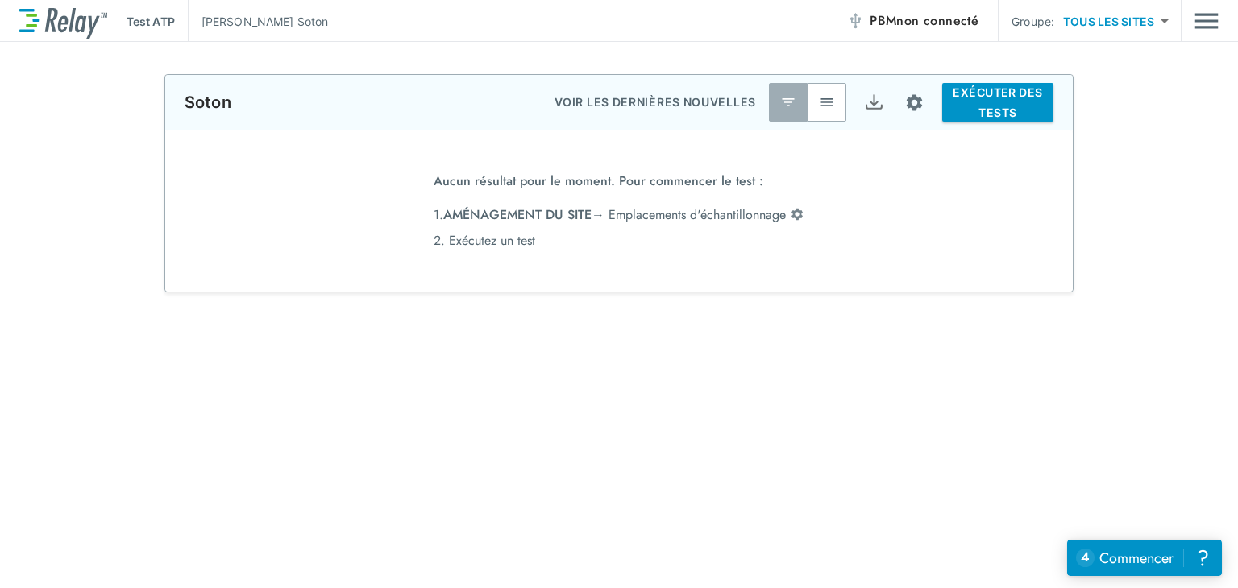
click at [933, 19] on body "**********" at bounding box center [619, 294] width 1238 height 588
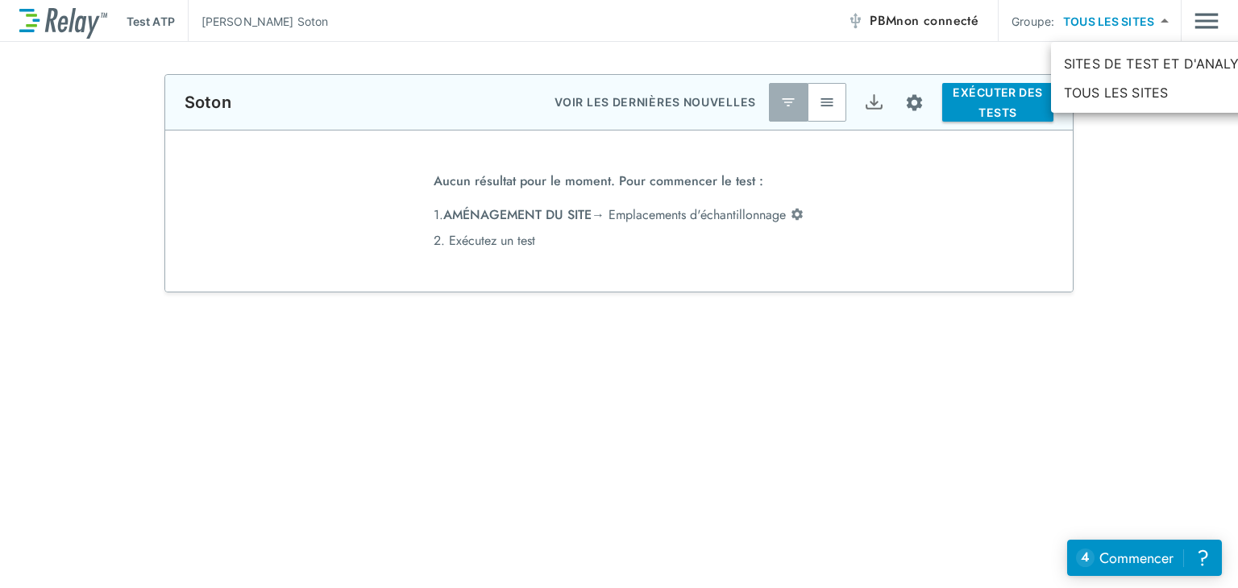
click at [933, 177] on div at bounding box center [619, 294] width 1238 height 588
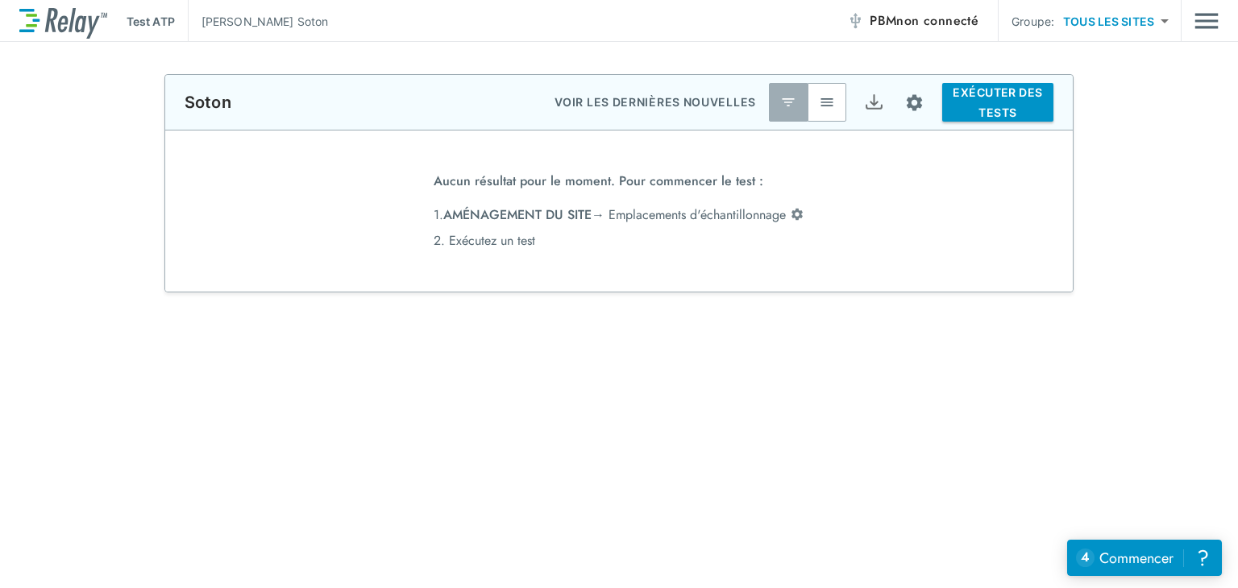
type input "*****"
click at [933, 20] on font "non connecté" at bounding box center [937, 20] width 82 height 19
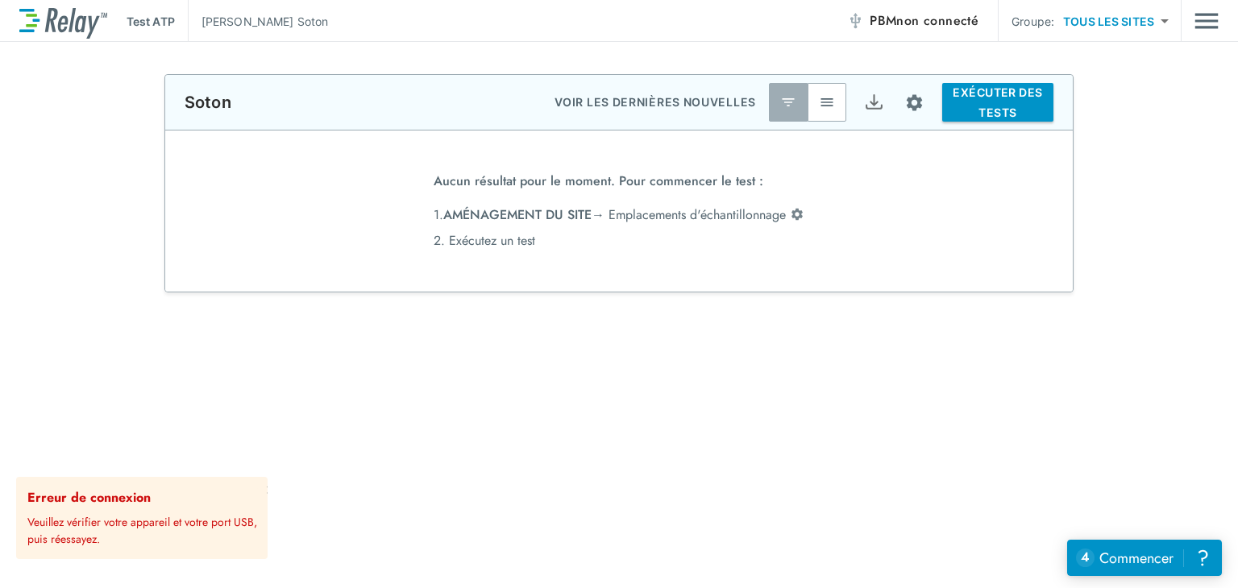
drag, startPoint x: 933, startPoint y: 20, endPoint x: 723, endPoint y: 393, distance: 427.7
click at [723, 393] on div "**********" at bounding box center [619, 477] width 1238 height 807
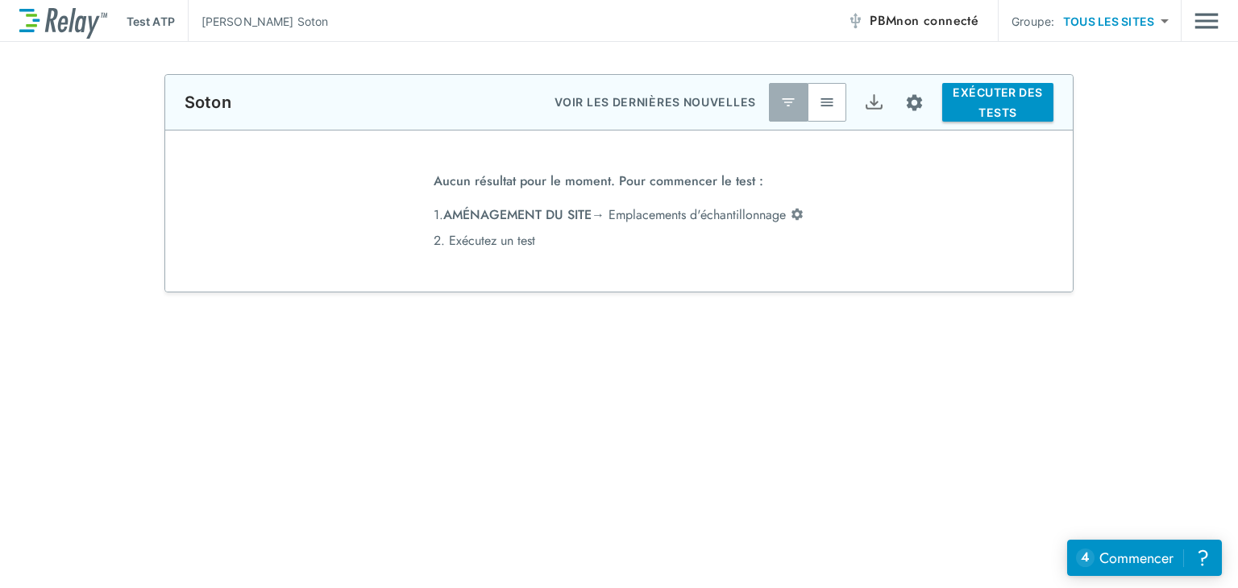
click at [907, 94] on img "Configuration du site" at bounding box center [914, 103] width 20 height 20
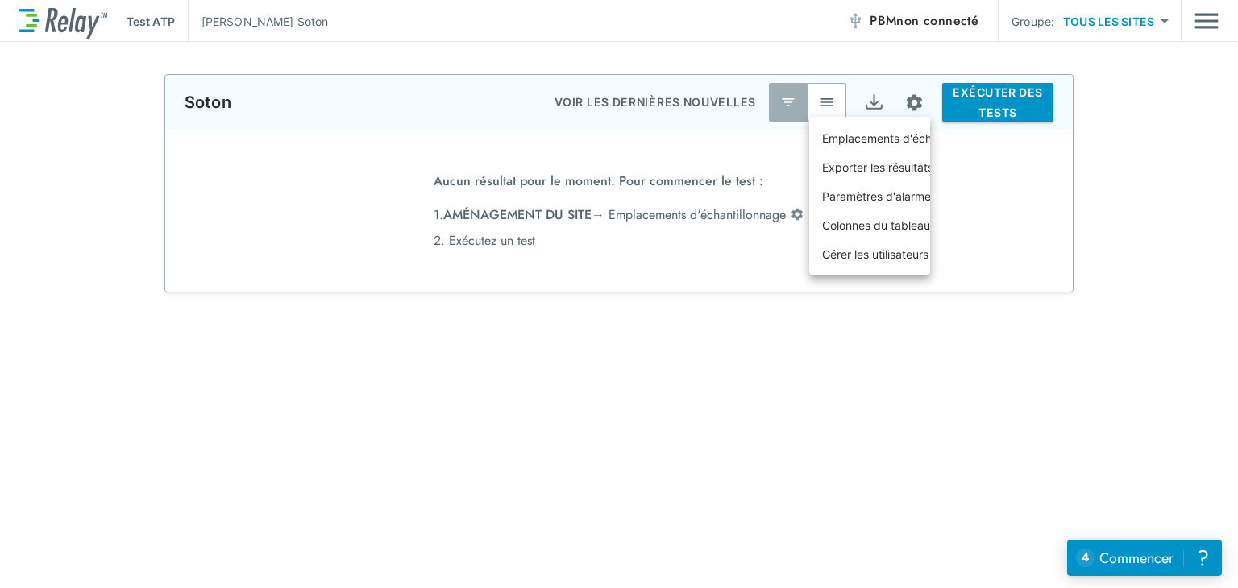
click at [913, 346] on div at bounding box center [619, 294] width 1238 height 588
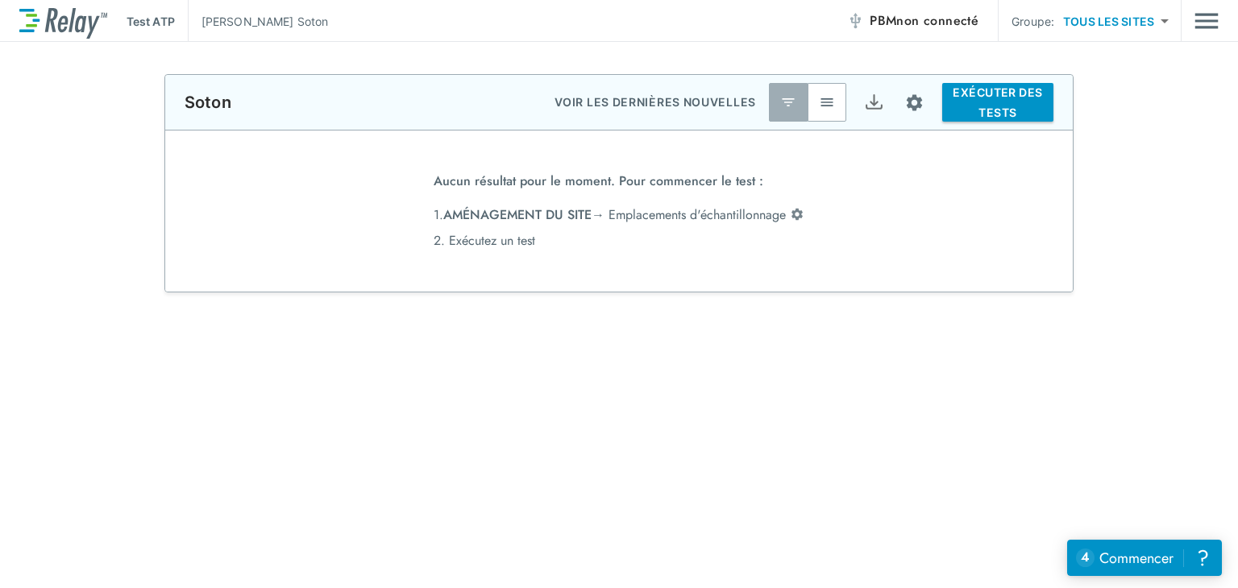
click at [900, 399] on div "**********" at bounding box center [619, 477] width 1238 height 807
click at [929, 15] on font "non connecté" at bounding box center [937, 20] width 82 height 19
click at [933, 102] on font "EXÉCUTER DES TESTS" at bounding box center [998, 102] width 98 height 41
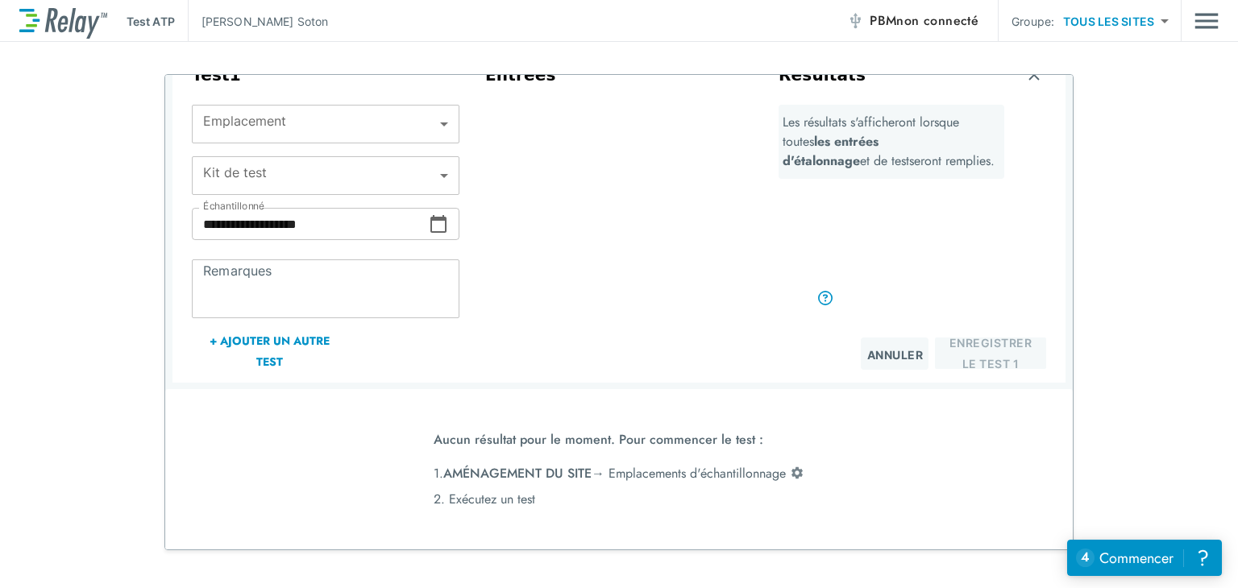
scroll to position [81, 0]
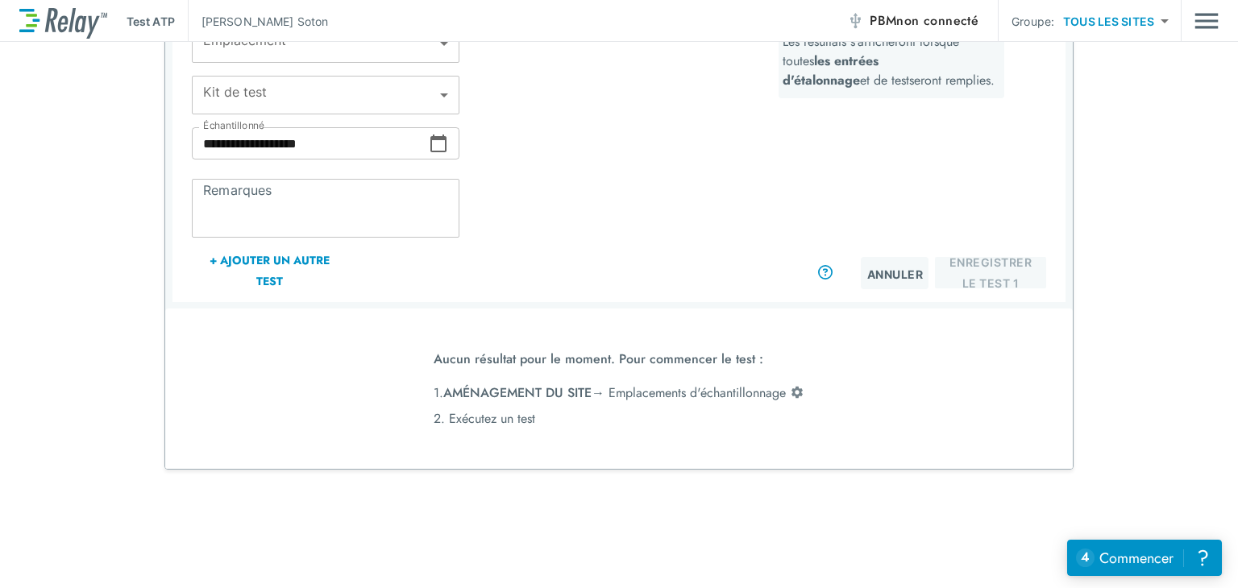
click at [477, 422] on font "2. Exécutez un test" at bounding box center [485, 419] width 102 height 19
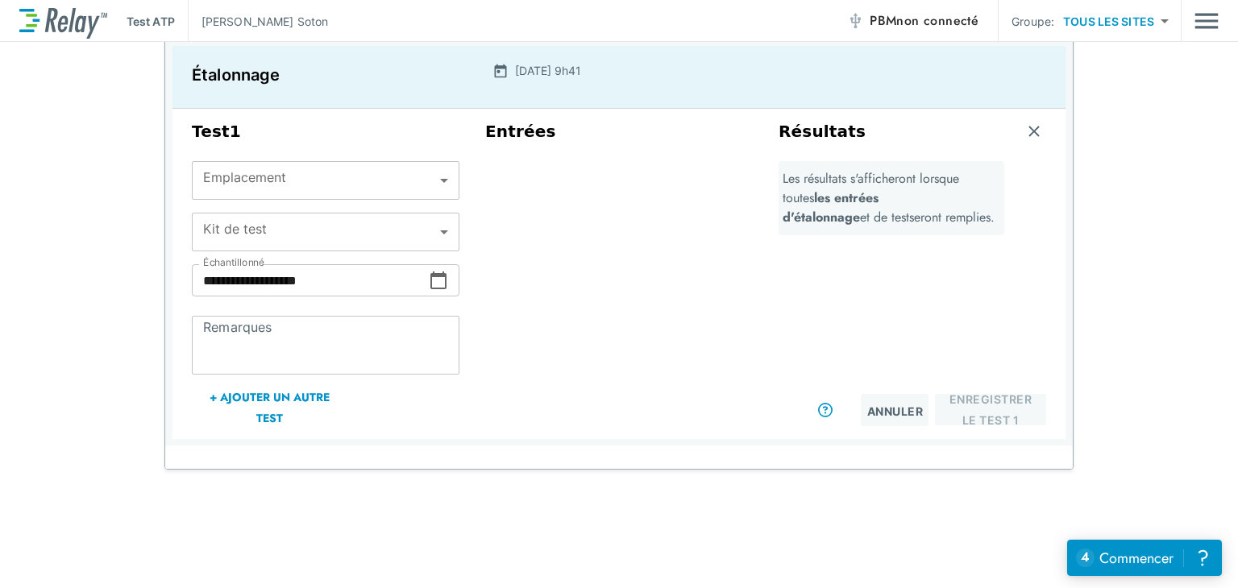
scroll to position [0, 0]
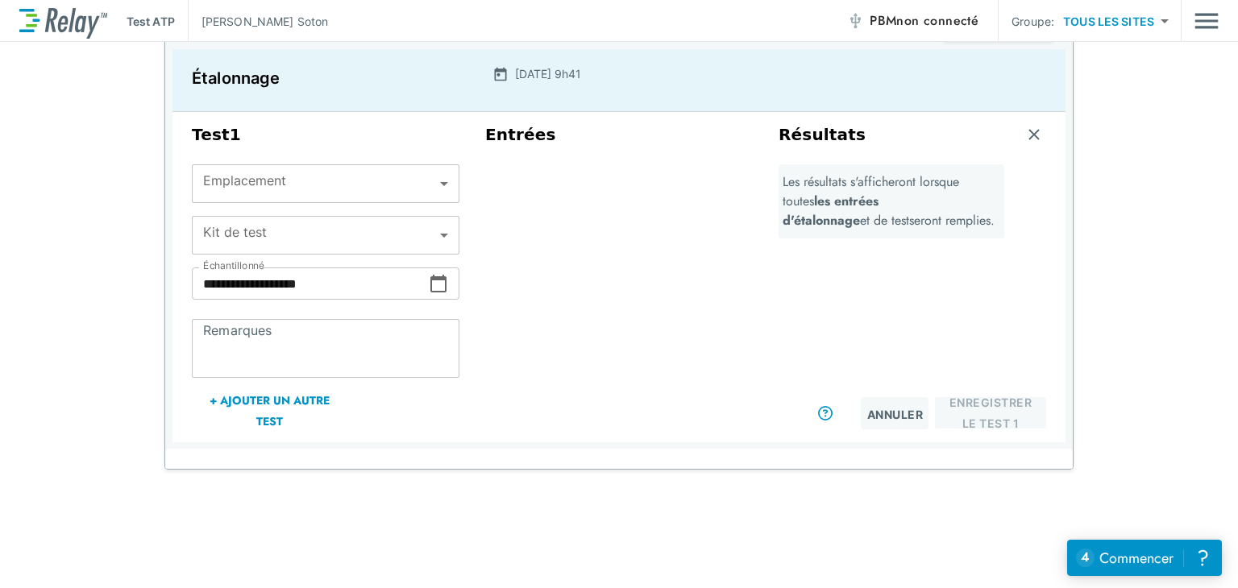
click at [907, 26] on font "non connecté" at bounding box center [937, 20] width 82 height 19
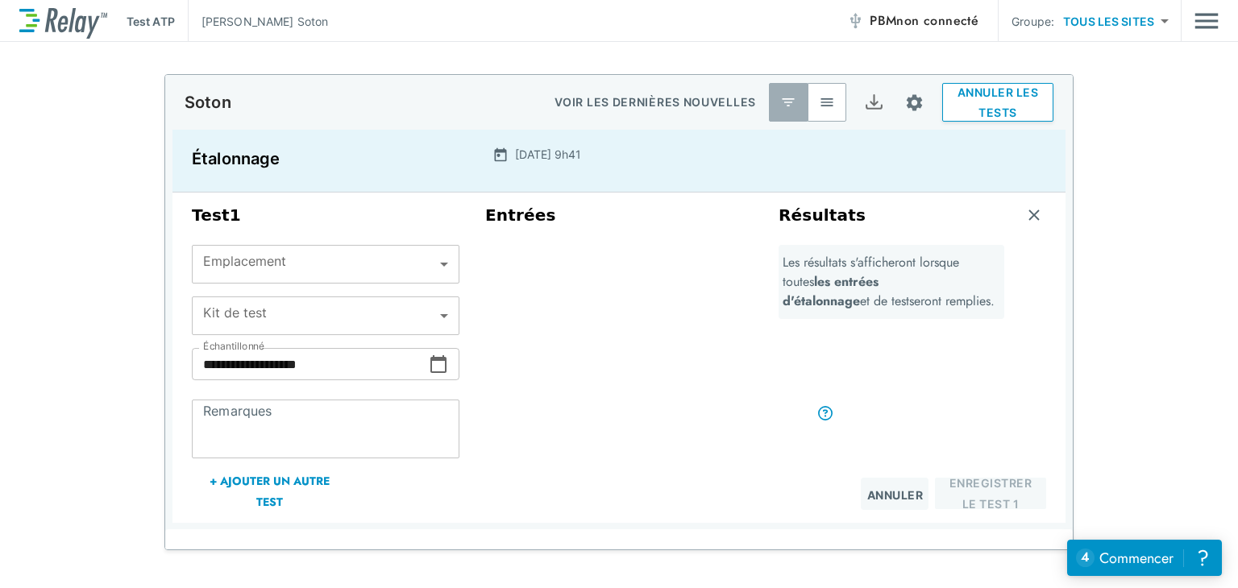
click at [924, 20] on font "non connecté" at bounding box center [937, 20] width 82 height 19
